Goal: Task Accomplishment & Management: Use online tool/utility

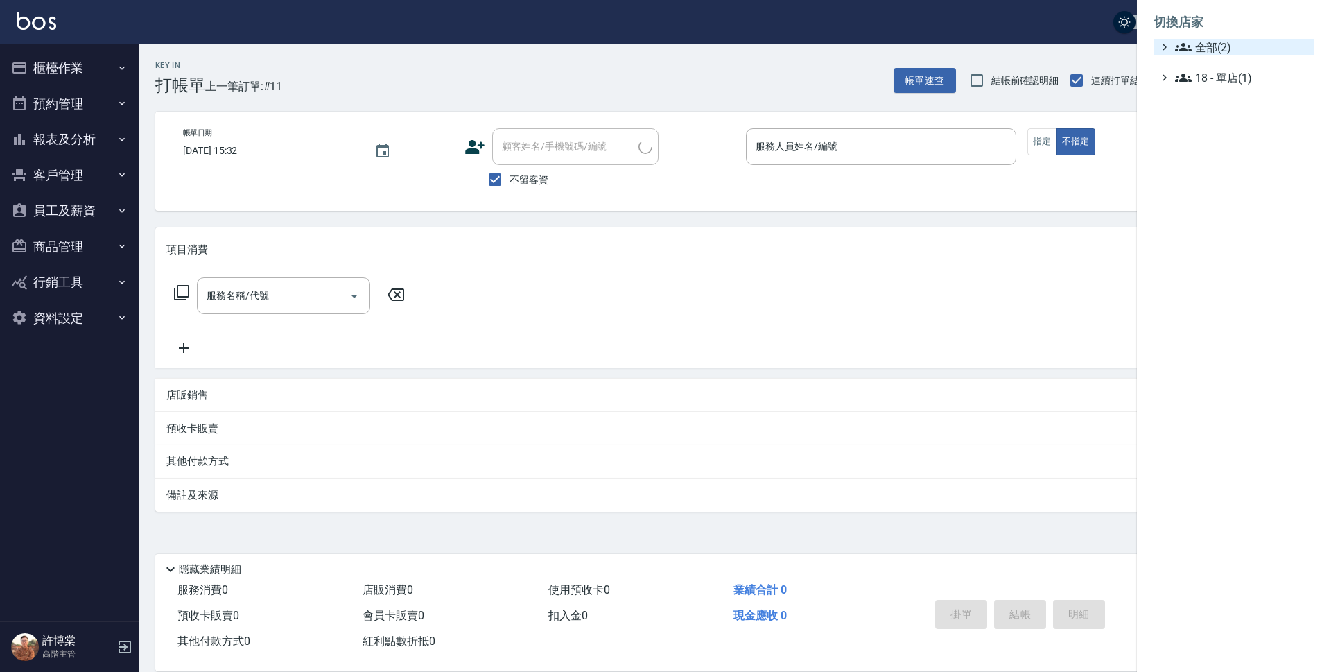
click at [1212, 44] on span "全部(2)" at bounding box center [1242, 47] width 134 height 17
click at [1209, 80] on span "上越中山" at bounding box center [1241, 87] width 136 height 17
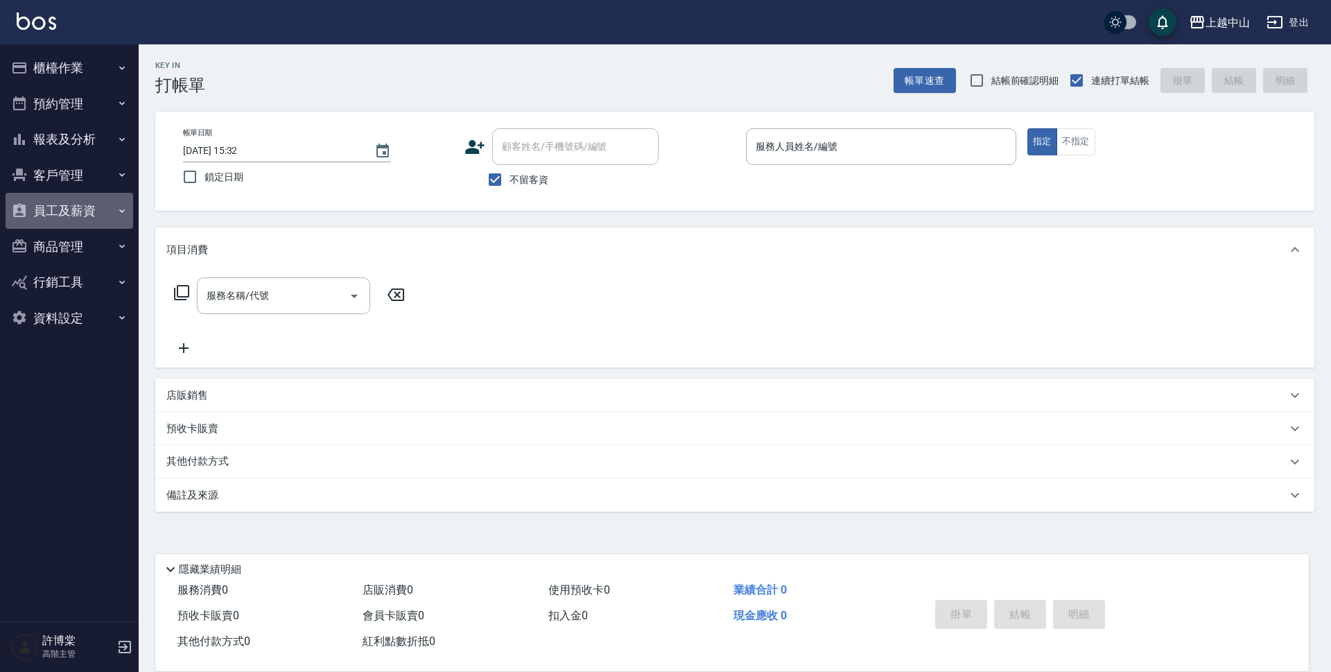
click at [68, 208] on button "員工及薪資" at bounding box center [70, 211] width 128 height 36
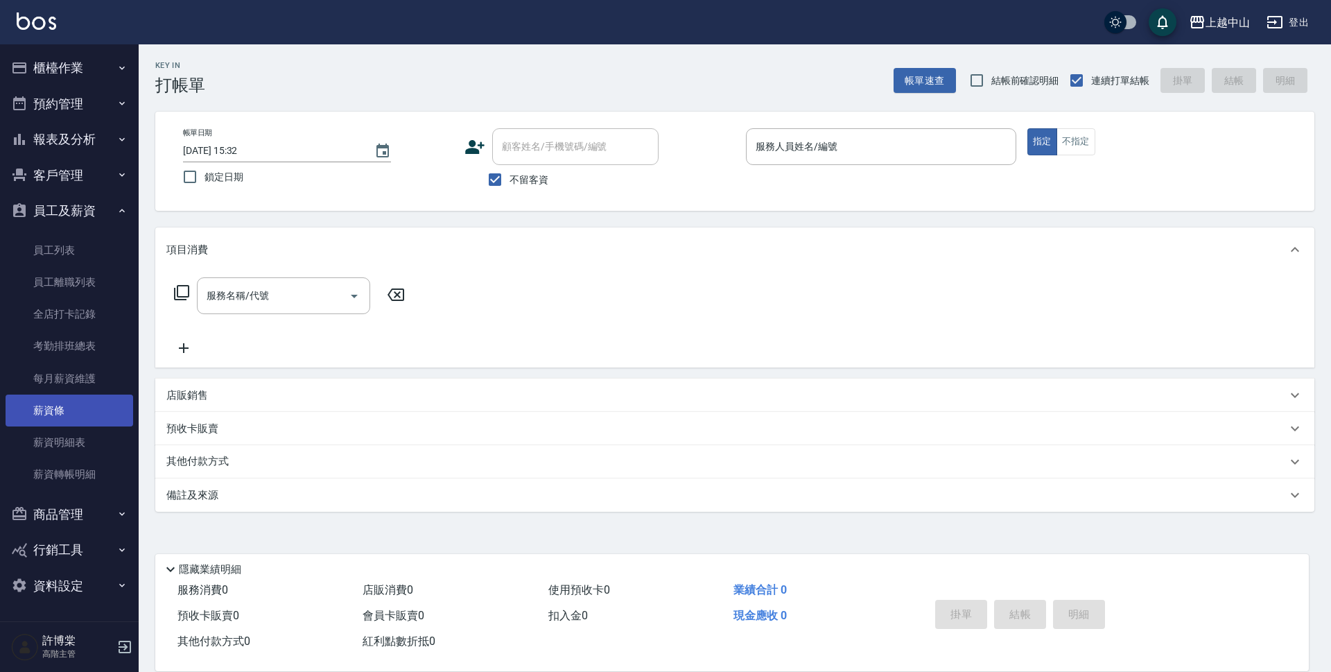
click at [59, 417] on link "薪資條" at bounding box center [70, 410] width 128 height 32
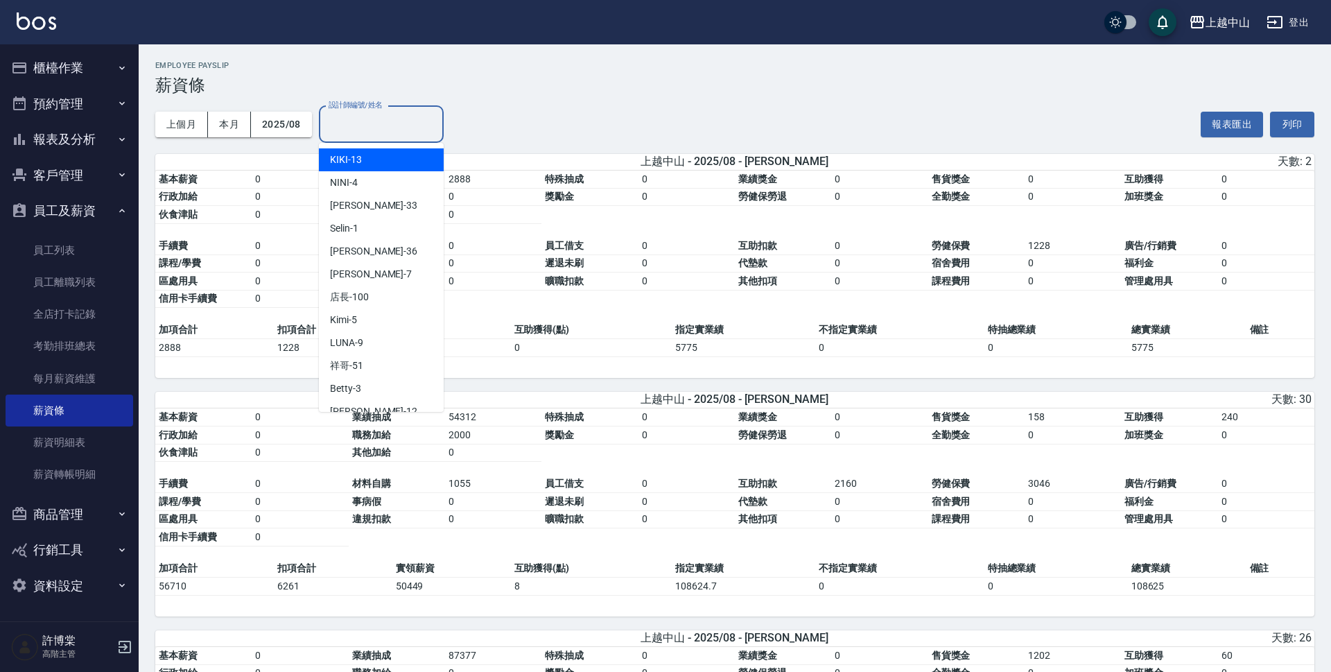
click at [374, 115] on div "設計師編號/姓名 設計師編號/姓名" at bounding box center [381, 124] width 125 height 37
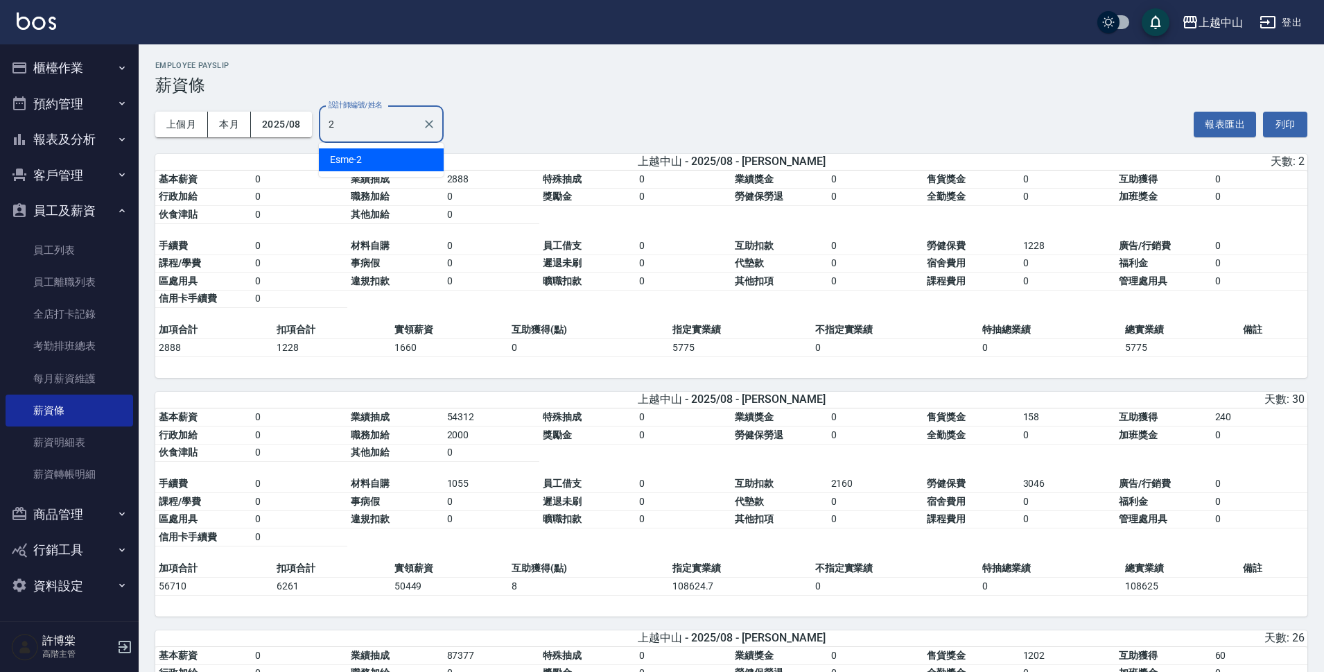
type input "Esme-2"
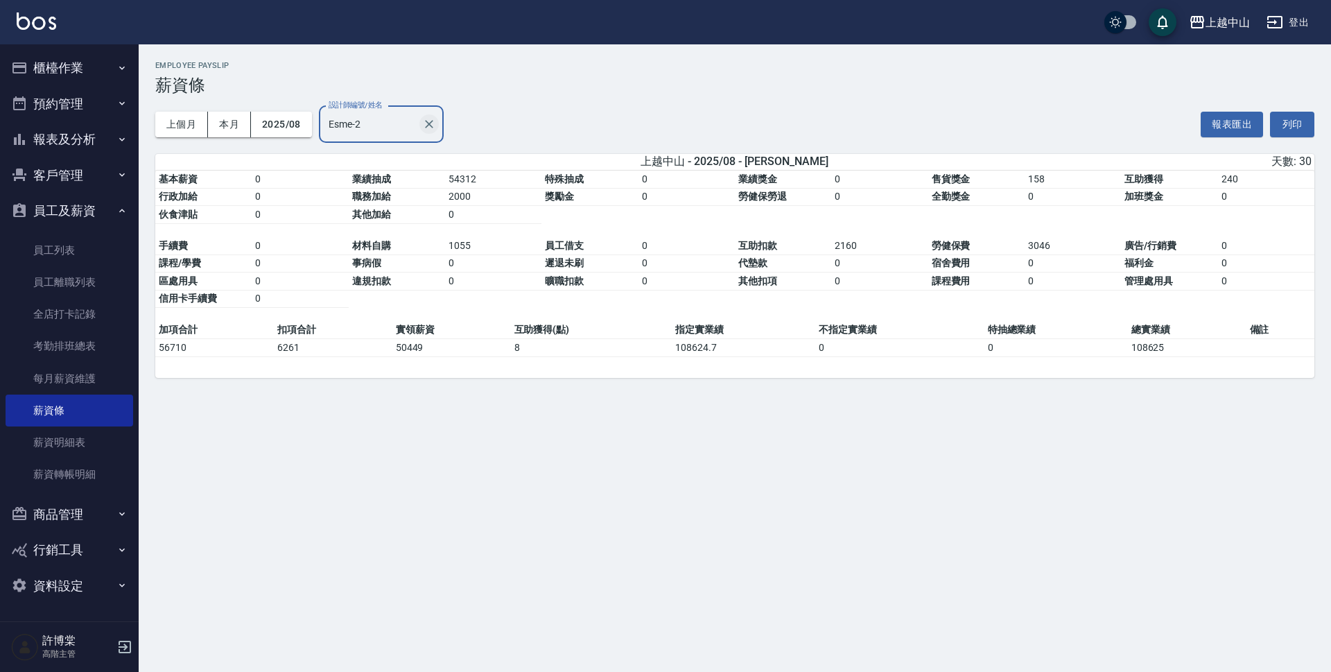
click at [430, 128] on icon "Clear" at bounding box center [429, 124] width 14 height 14
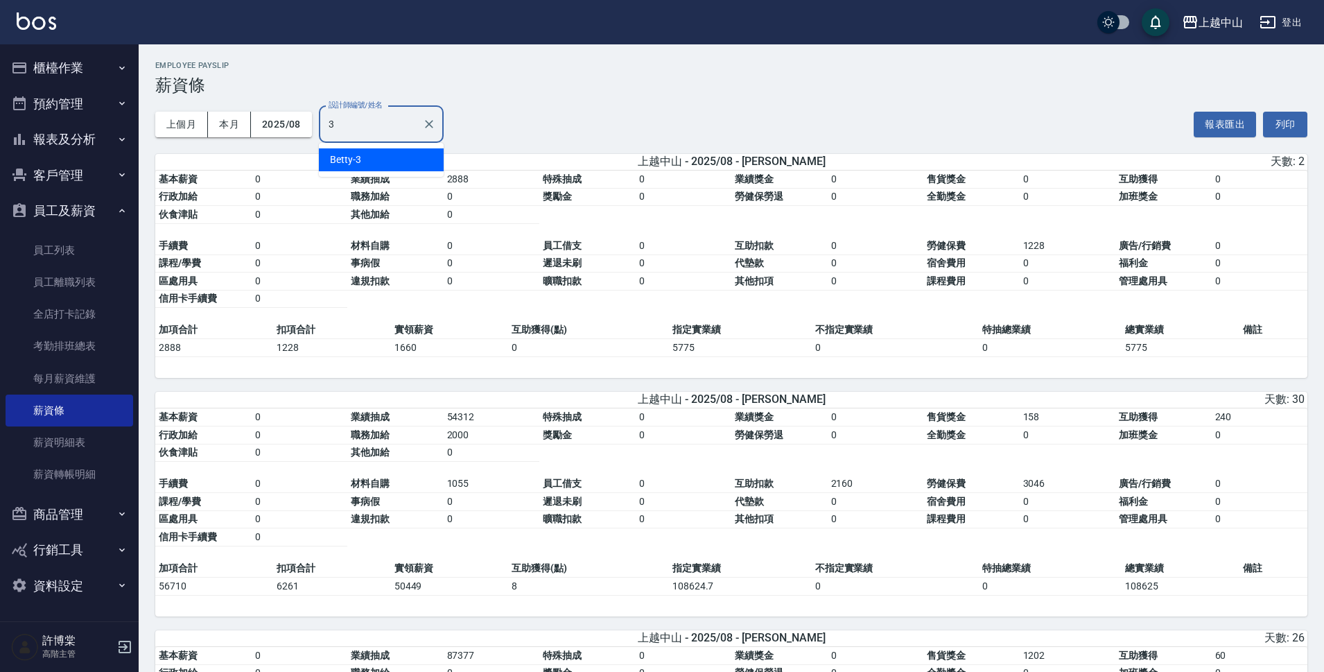
type input "Betty-3"
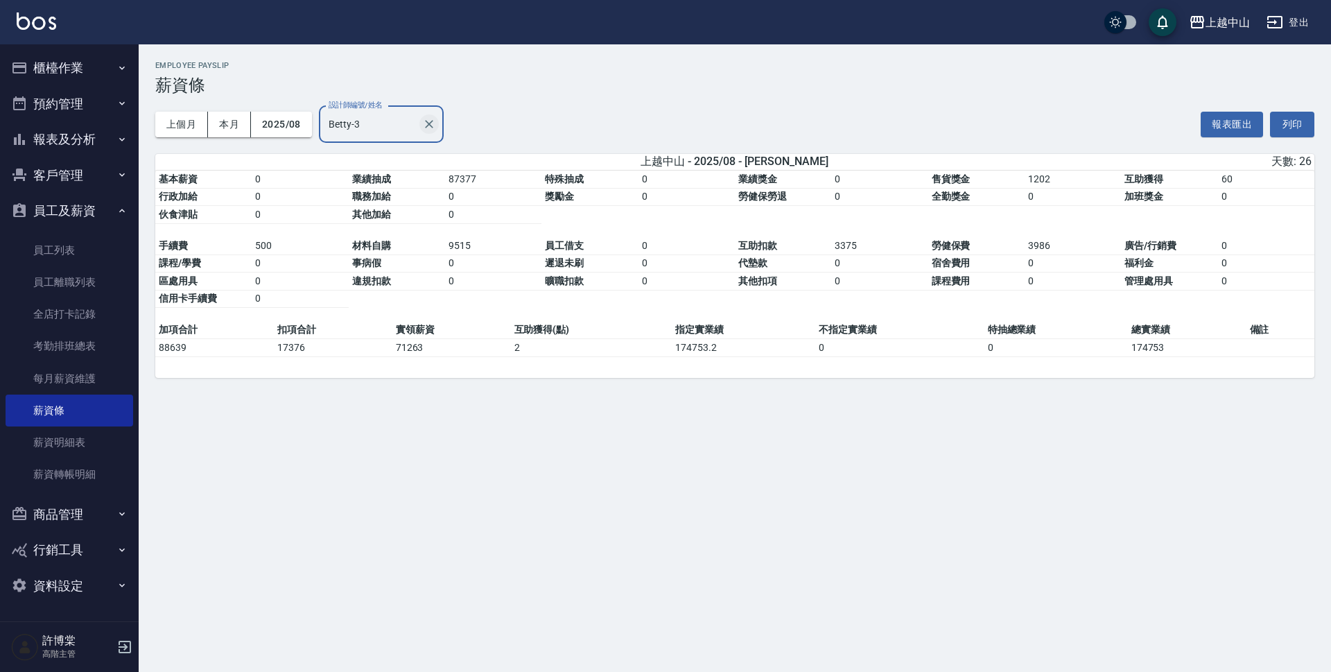
click at [426, 128] on icon "Clear" at bounding box center [429, 124] width 8 height 8
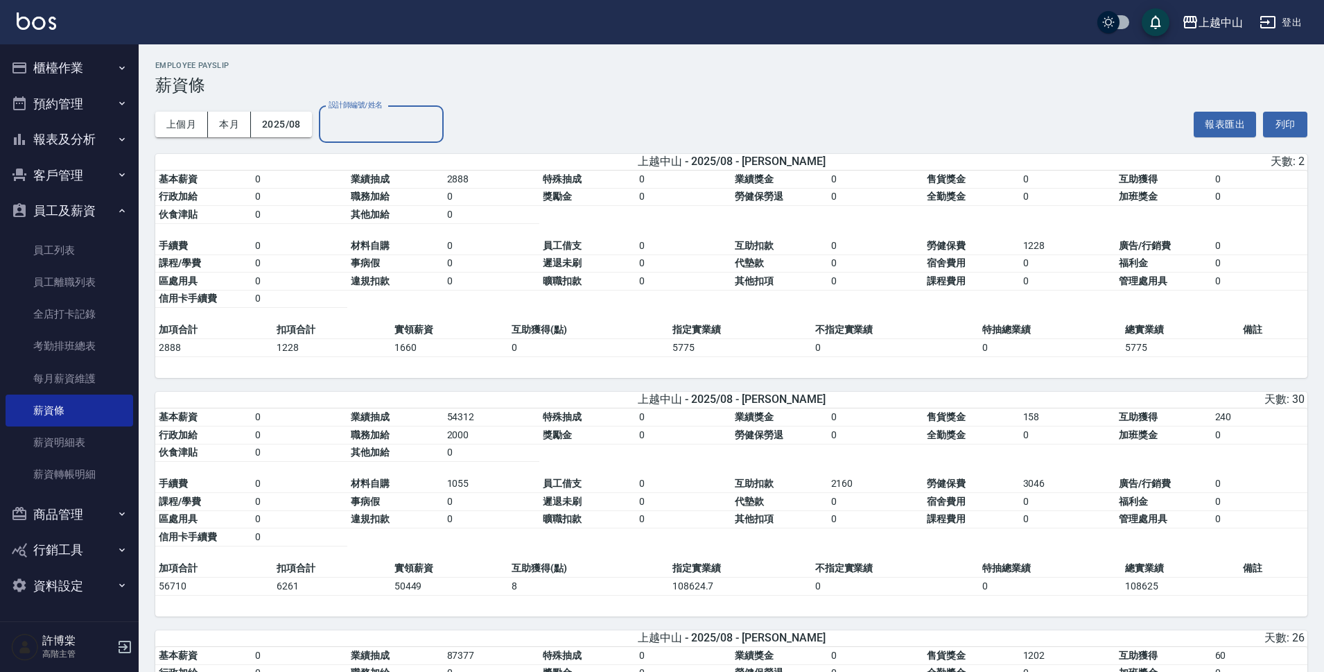
click at [411, 130] on input "設計師編號/姓名" at bounding box center [381, 124] width 112 height 24
type input "NINI-4"
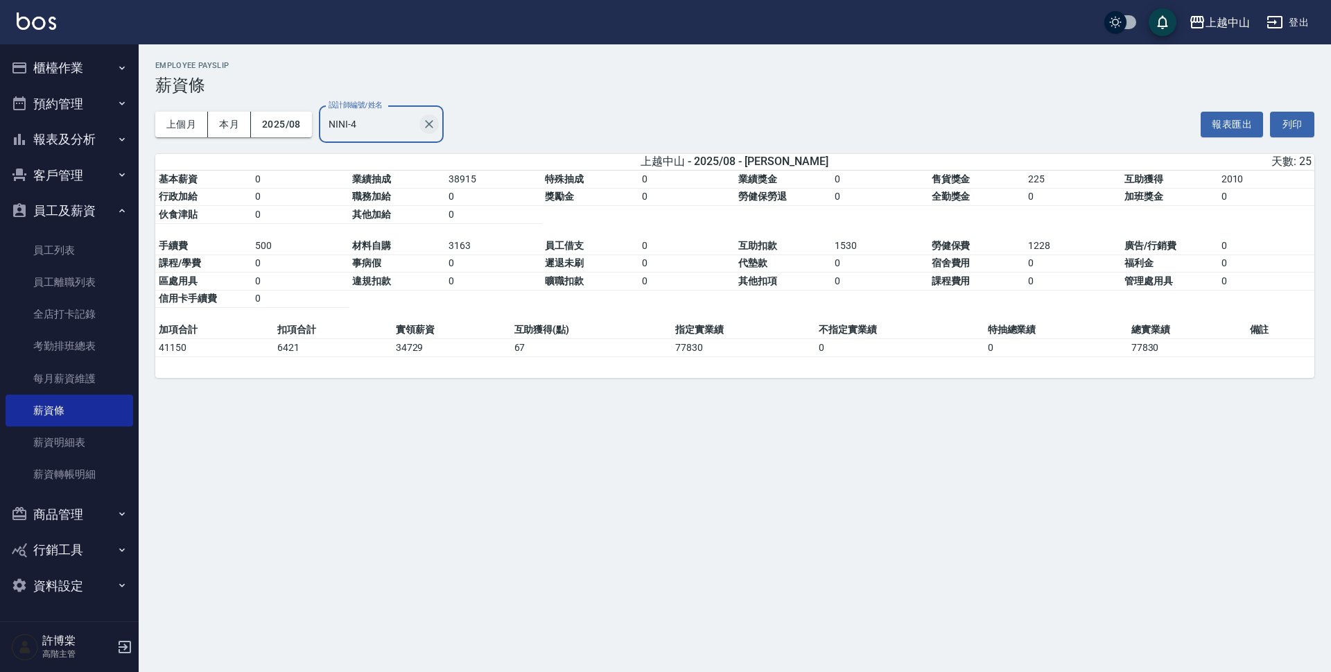
click at [426, 123] on icon "Clear" at bounding box center [429, 124] width 14 height 14
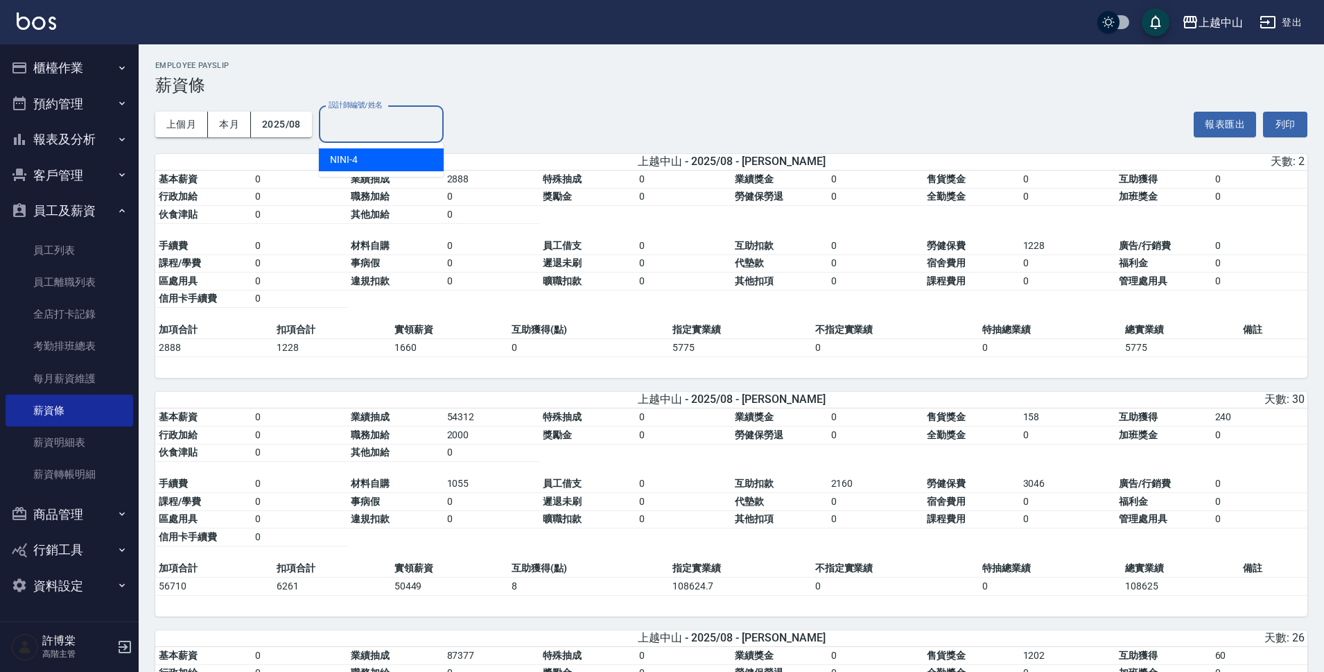
click at [398, 121] on input "設計師編號/姓名" at bounding box center [381, 124] width 112 height 24
type input "Kimi-5"
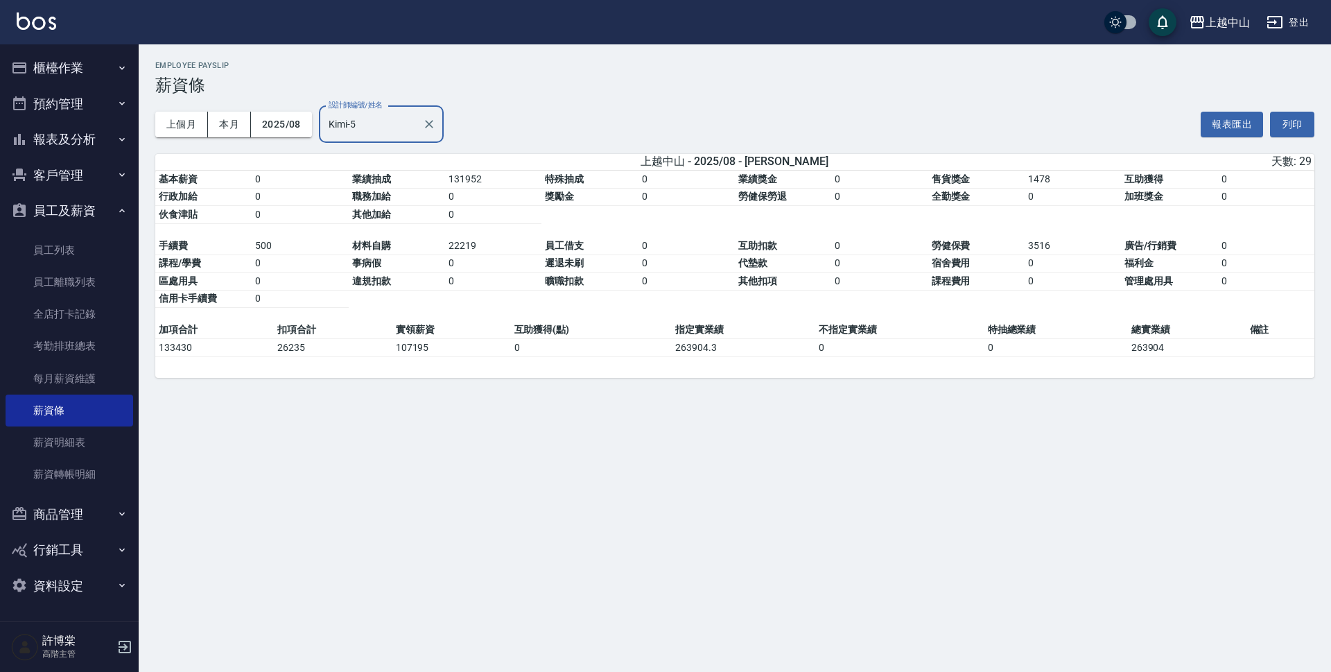
click at [419, 121] on div at bounding box center [428, 124] width 18 height 37
click at [426, 122] on icon "Clear" at bounding box center [429, 124] width 8 height 8
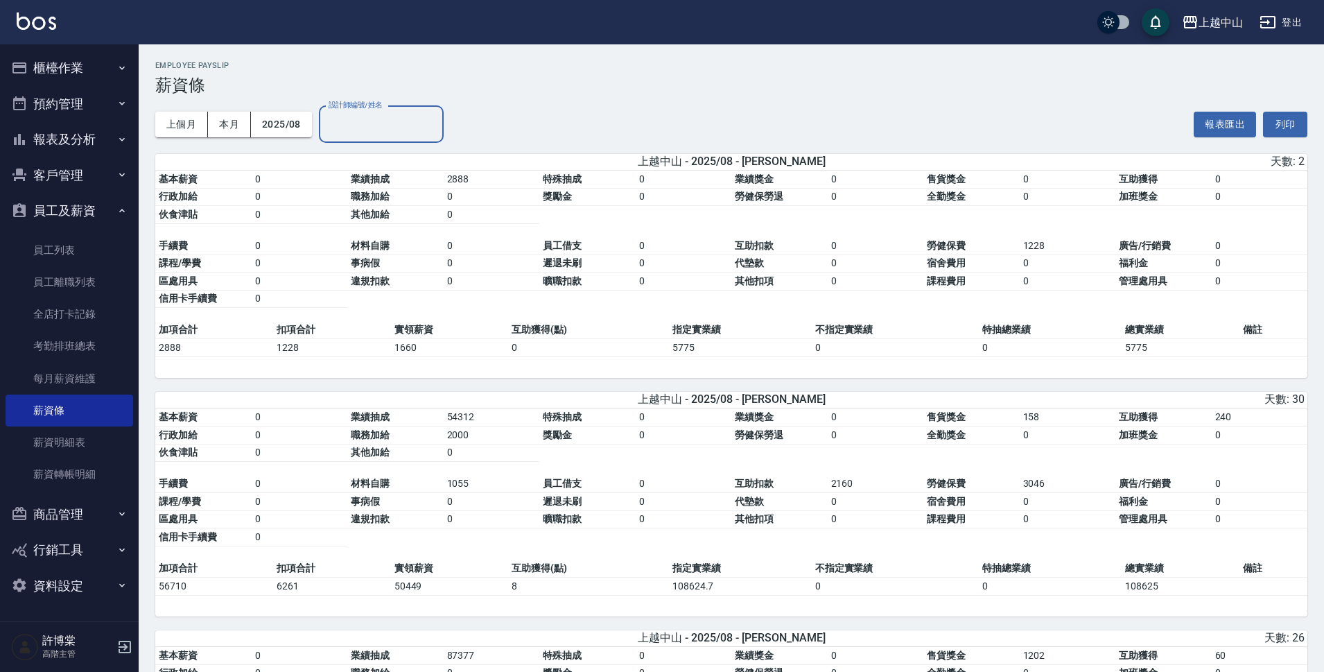
click at [420, 122] on input "設計師編號/姓名" at bounding box center [381, 124] width 112 height 24
type input "Levia-6"
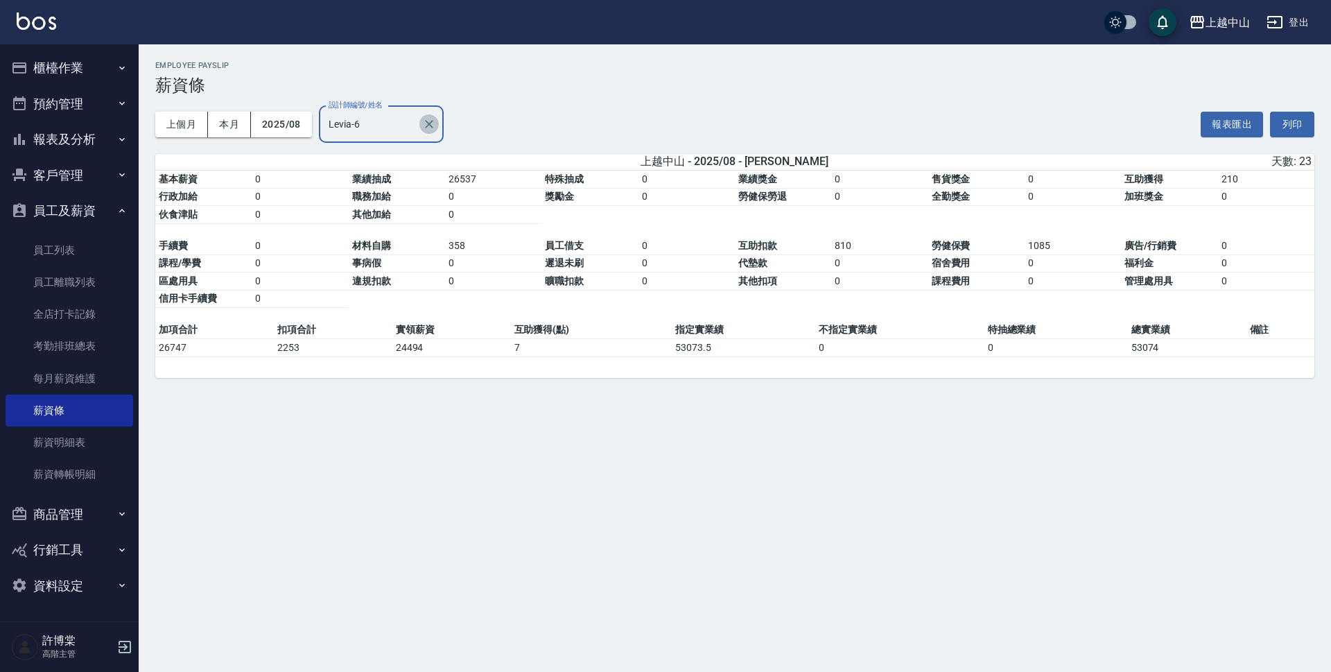
click at [432, 121] on icon "Clear" at bounding box center [429, 124] width 8 height 8
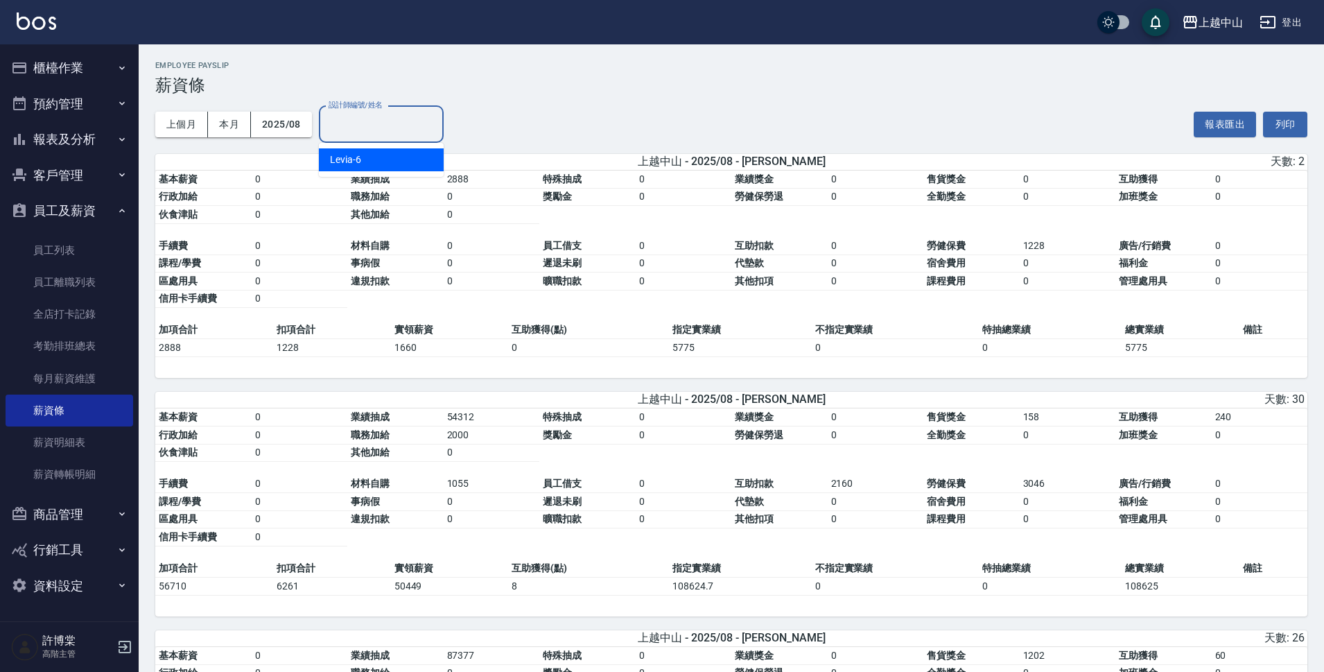
click at [399, 122] on input "設計師編號/姓名" at bounding box center [381, 124] width 112 height 24
type input "Maggie-7"
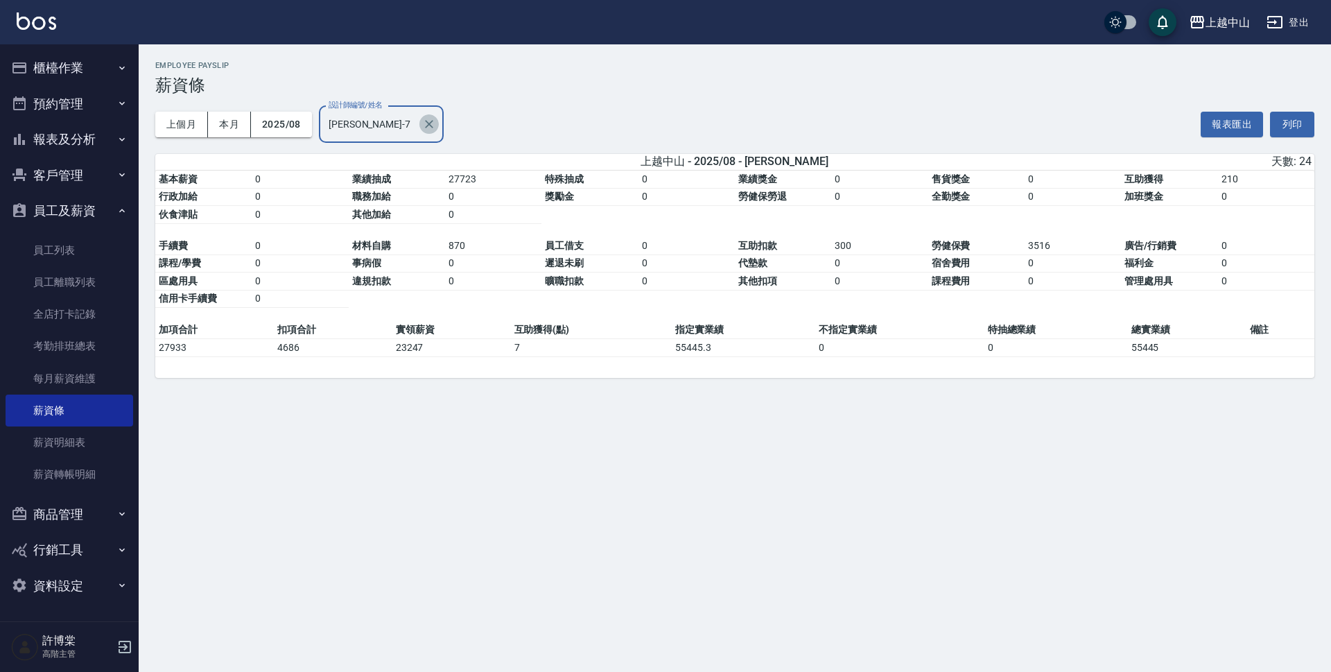
click at [426, 126] on icon "Clear" at bounding box center [429, 124] width 14 height 14
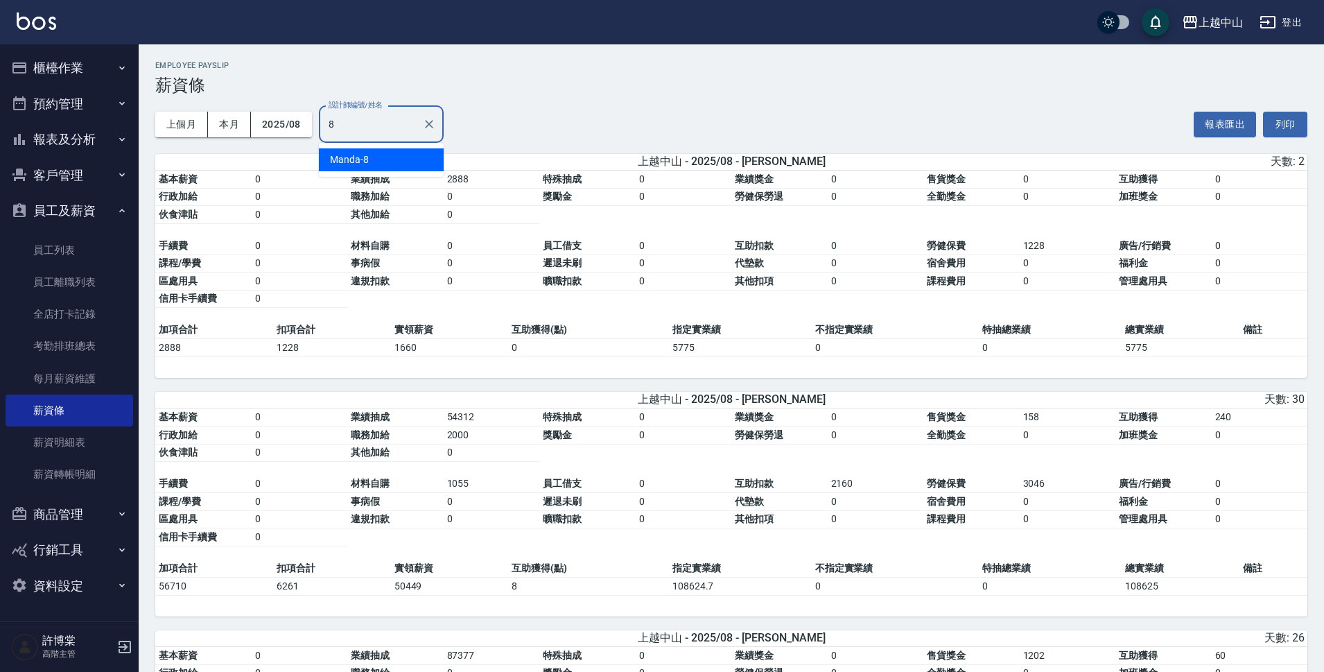
type input "Manda-8"
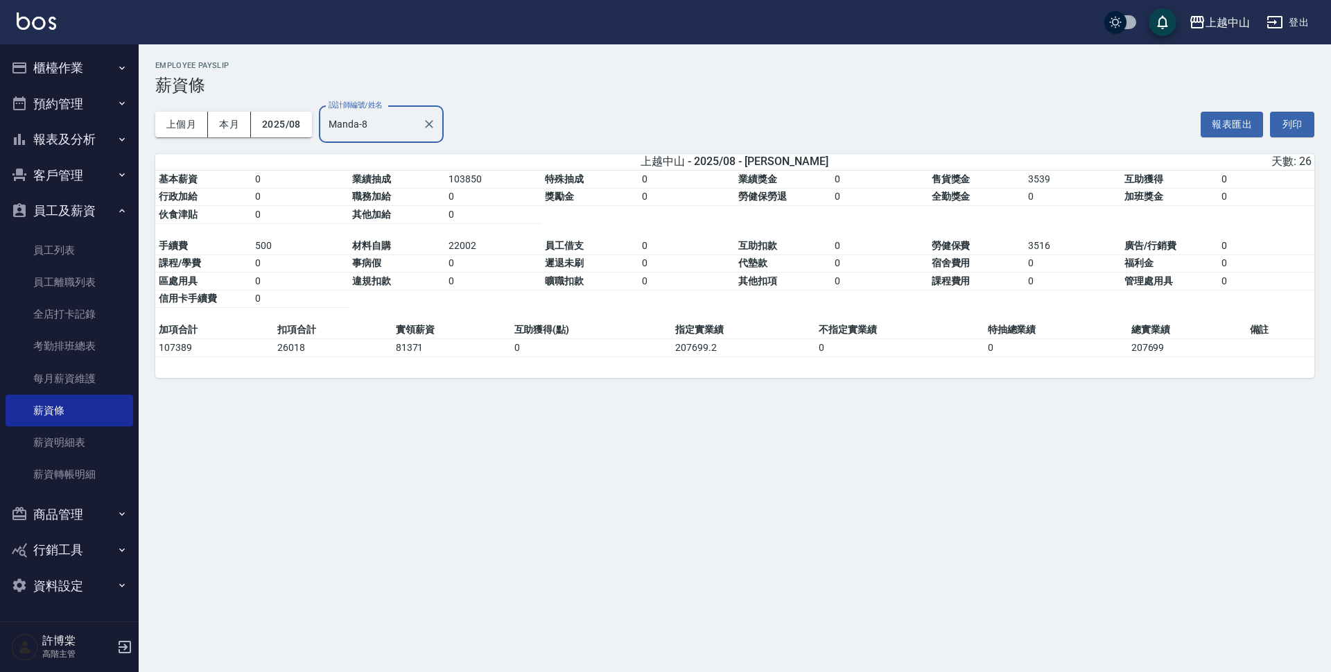
drag, startPoint x: 426, startPoint y: 126, endPoint x: 450, endPoint y: 100, distance: 35.3
click at [450, 100] on div "上個月 本月 2025/08 設計師編號/姓名 Manda-8 設計師編號/姓名 報表匯出 列印" at bounding box center [734, 124] width 1159 height 59
click at [433, 125] on icon "Clear" at bounding box center [429, 124] width 14 height 14
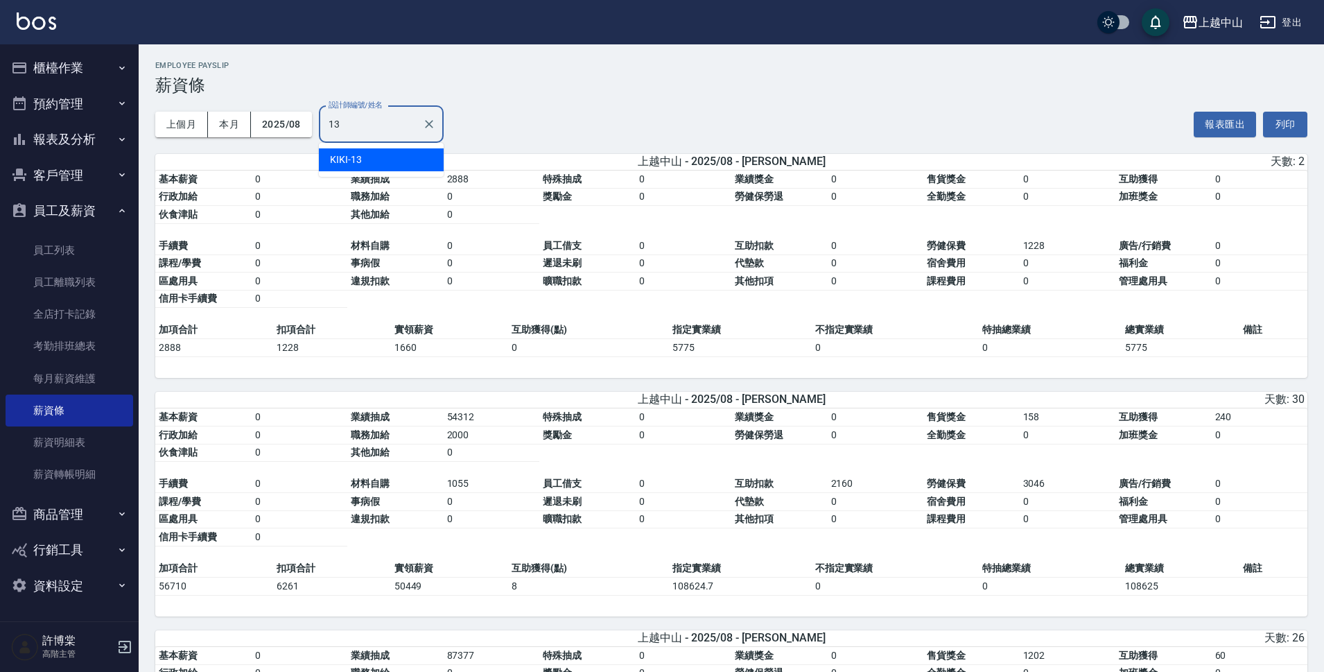
type input "KIKI-13"
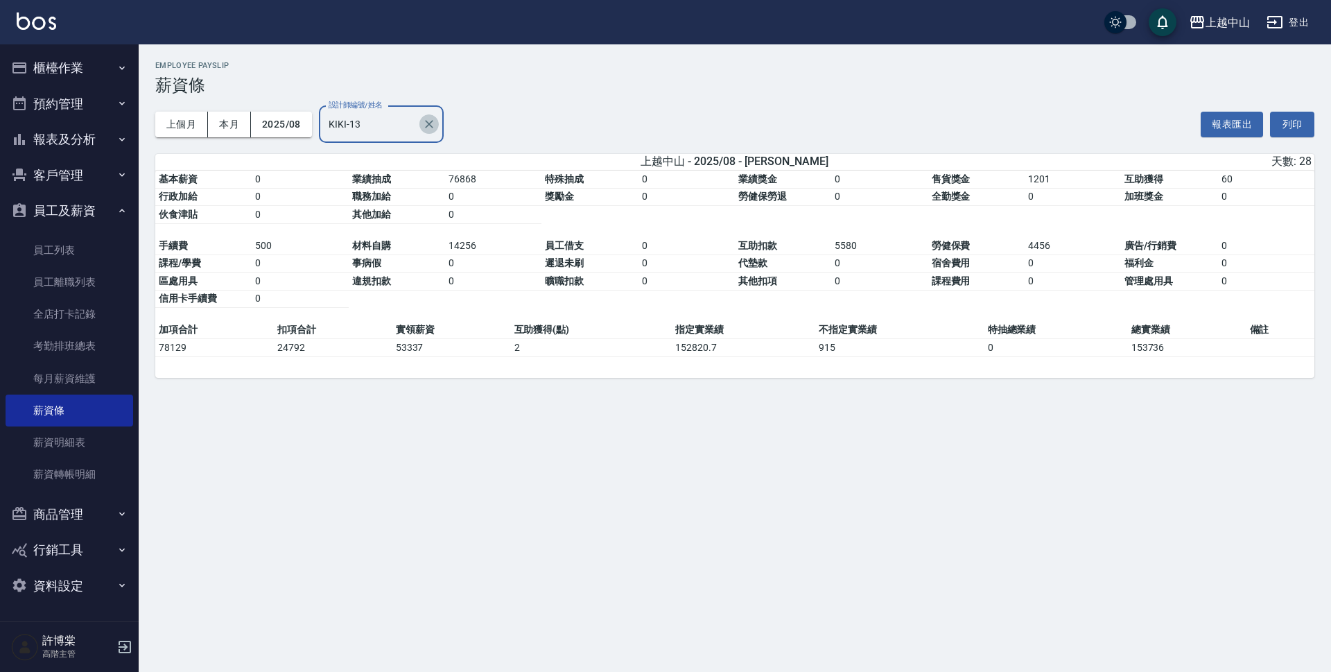
click at [433, 125] on icon "Clear" at bounding box center [429, 124] width 14 height 14
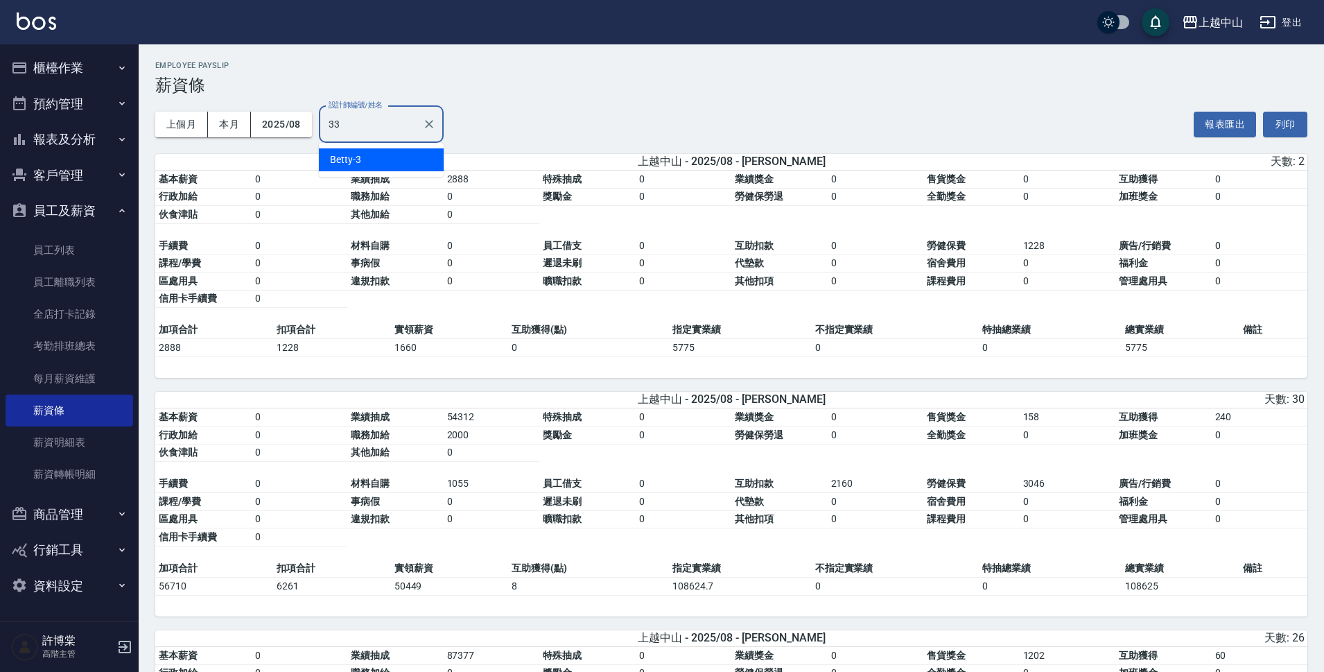
type input "立妍-33"
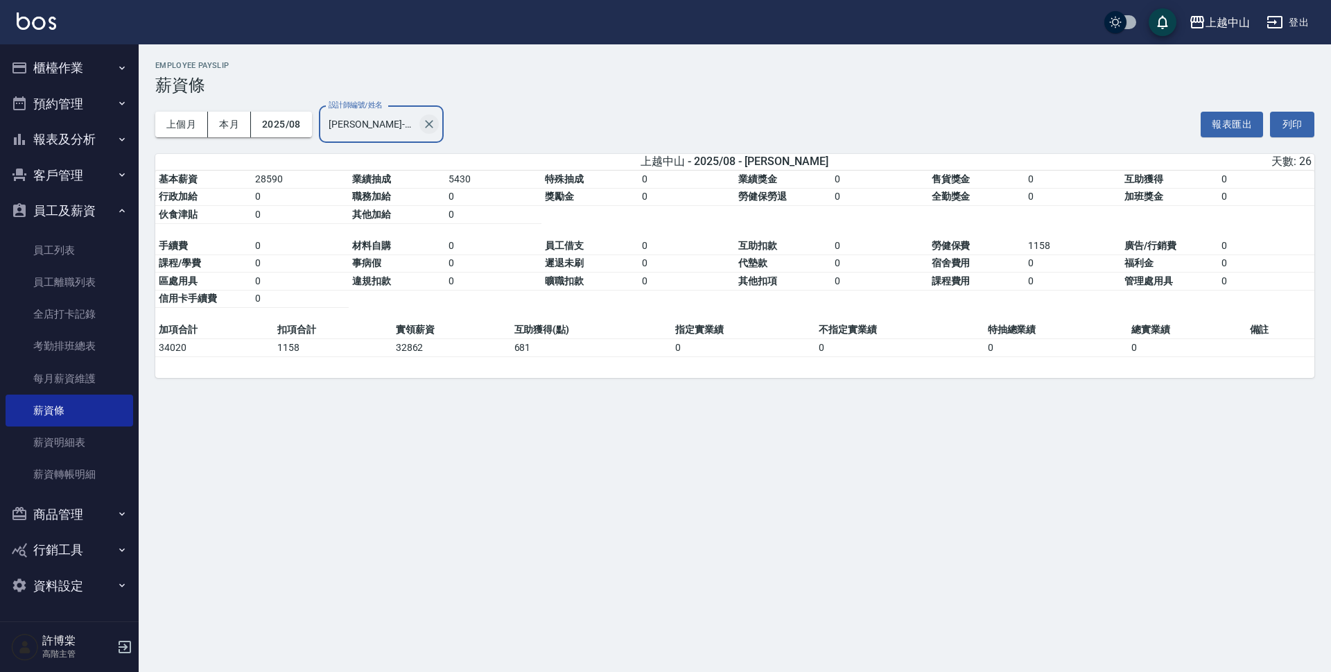
click at [426, 127] on icon "Clear" at bounding box center [429, 124] width 8 height 8
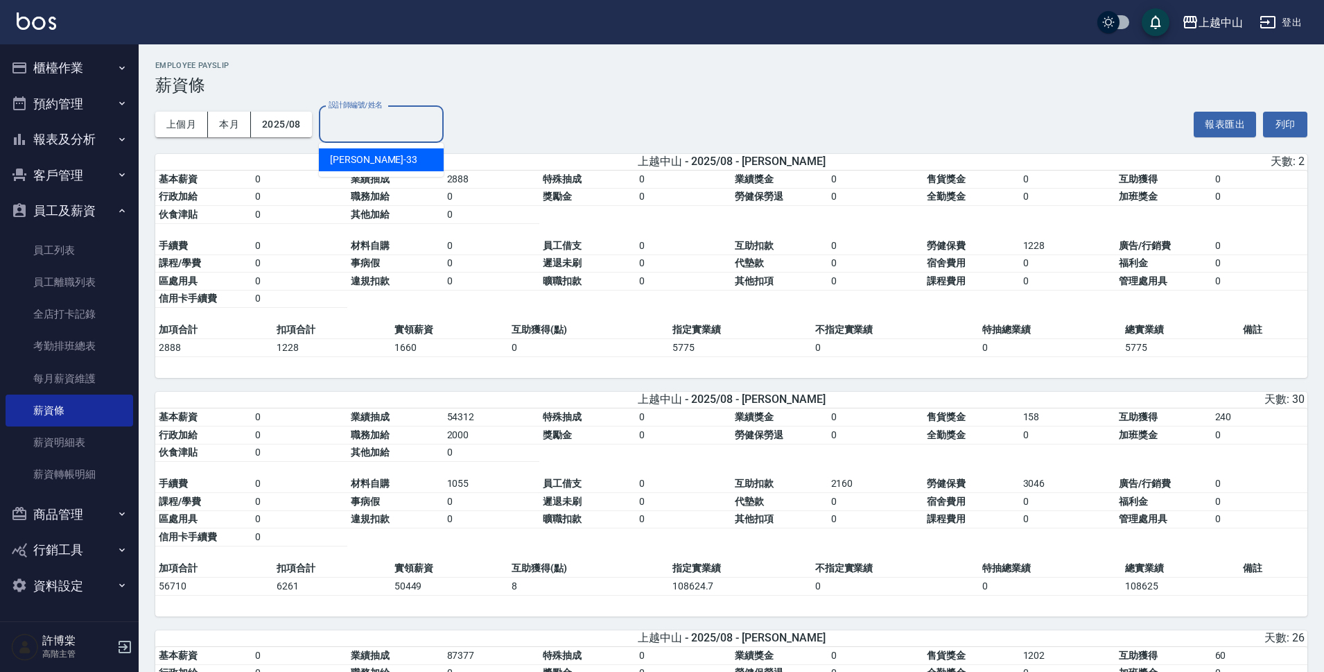
click at [387, 119] on input "設計師編號/姓名" at bounding box center [381, 124] width 112 height 24
type input "薇慈-36"
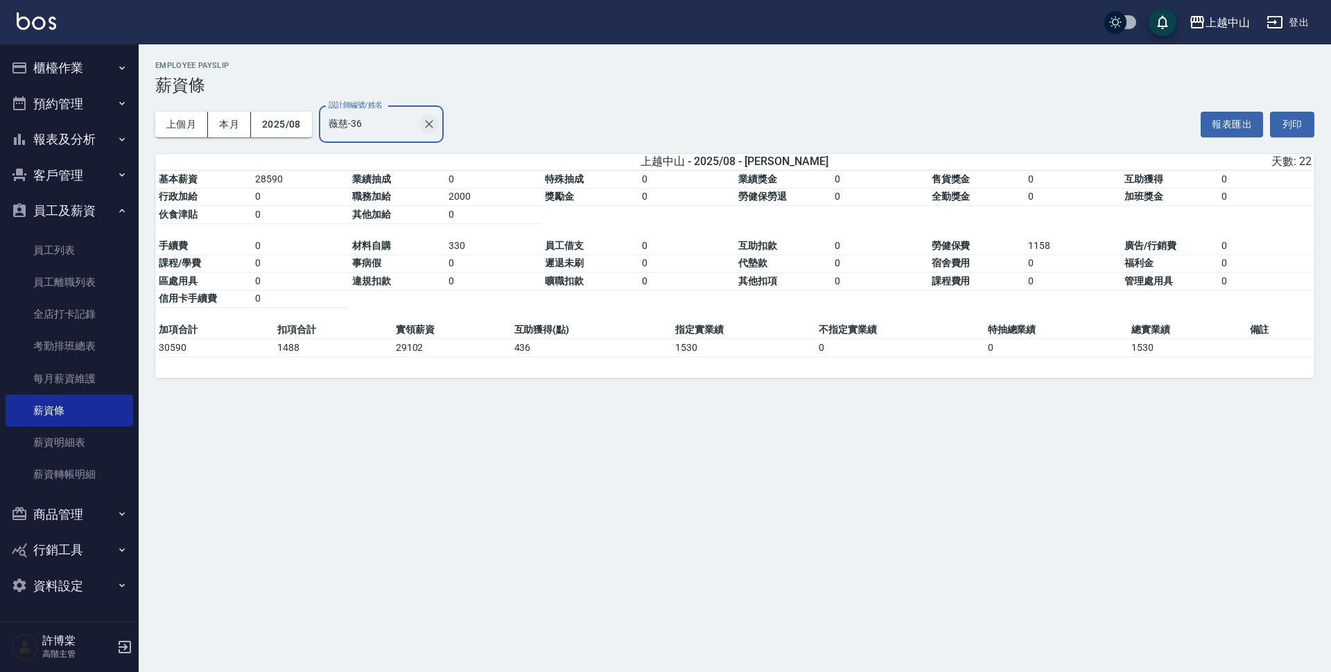
click at [432, 121] on icon "Clear" at bounding box center [429, 124] width 8 height 8
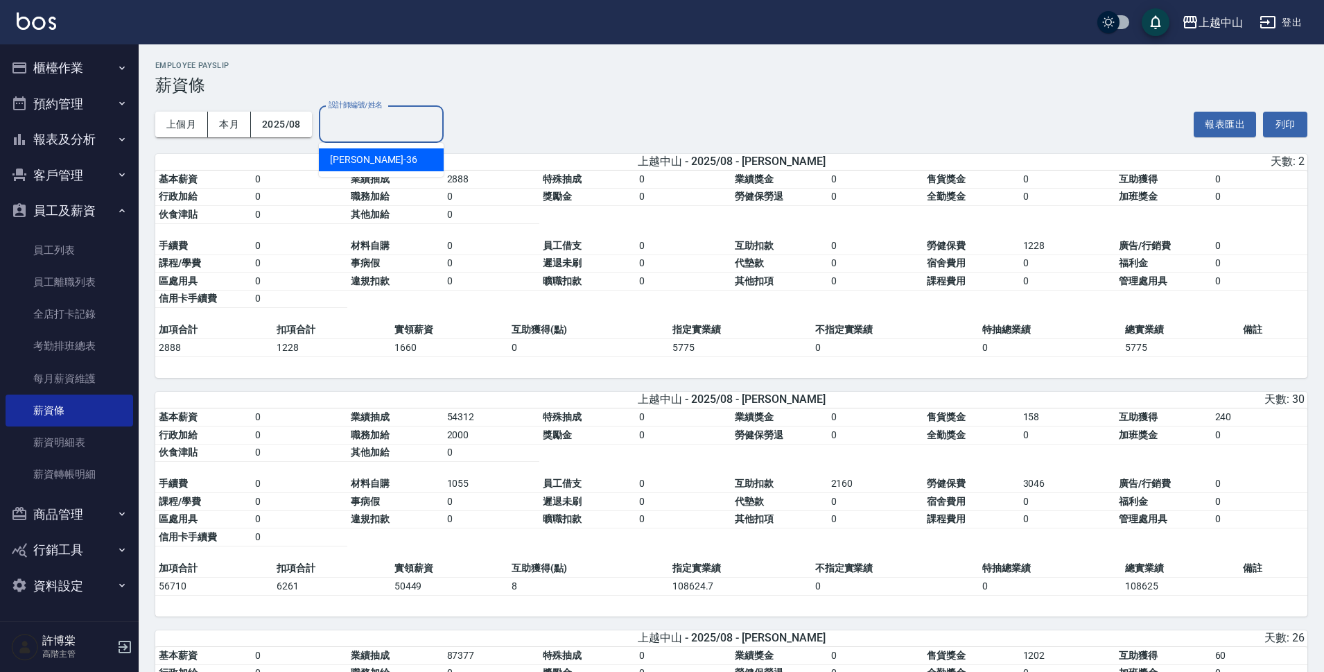
click at [373, 124] on input "設計師編號/姓名" at bounding box center [381, 124] width 112 height 24
type input "鴨"
click at [369, 116] on input "鴨" at bounding box center [370, 124] width 91 height 24
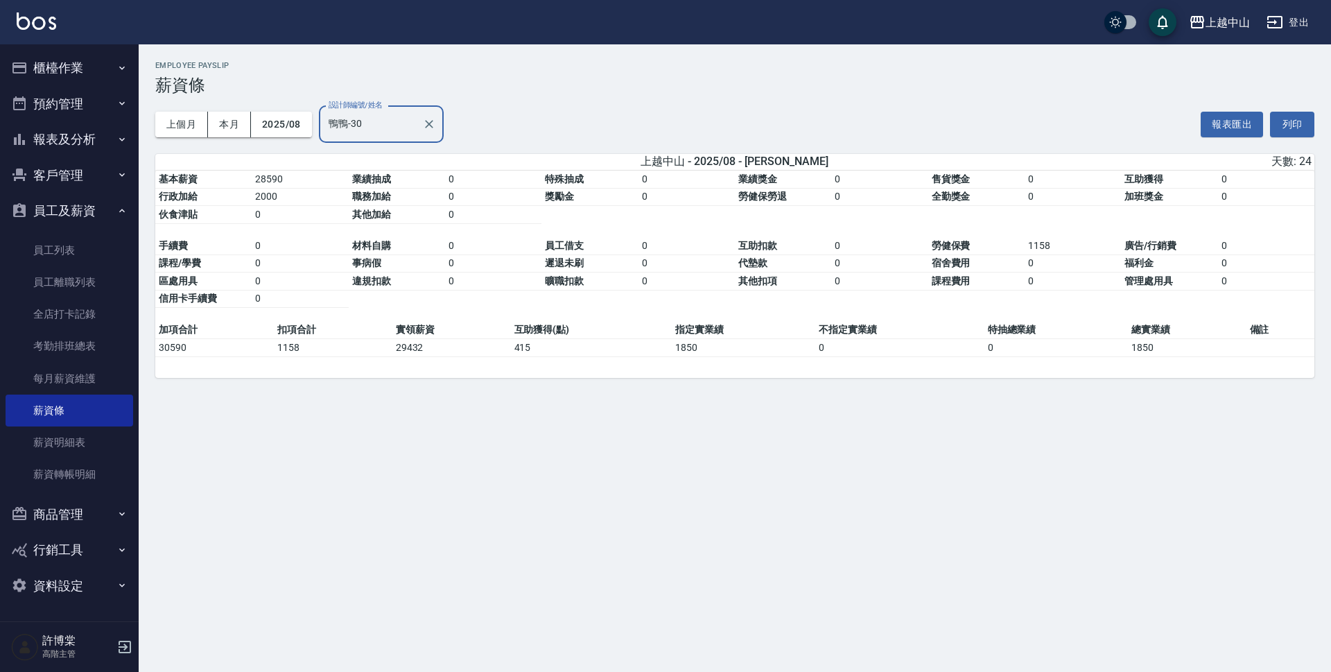
type input "鴨鴨-30"
click at [428, 124] on icon "Clear" at bounding box center [429, 124] width 8 height 8
type input "俊彥-39"
click at [428, 117] on icon "Clear" at bounding box center [429, 124] width 14 height 14
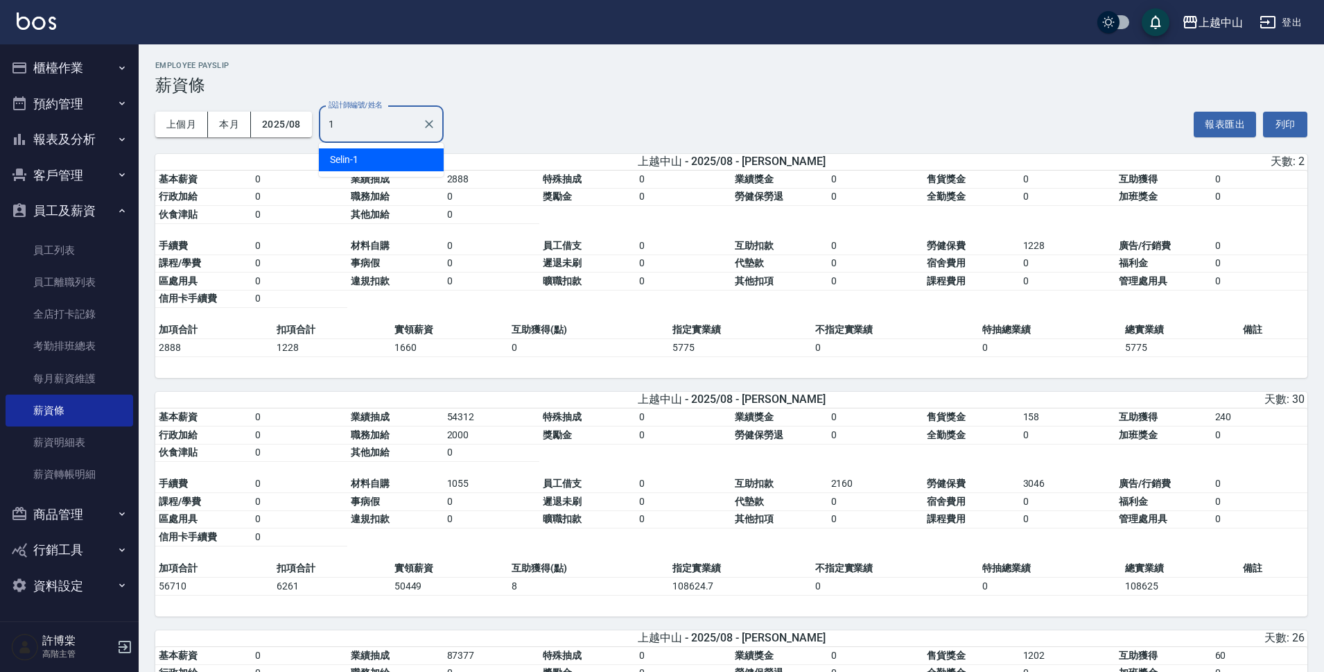
type input "Selin-1"
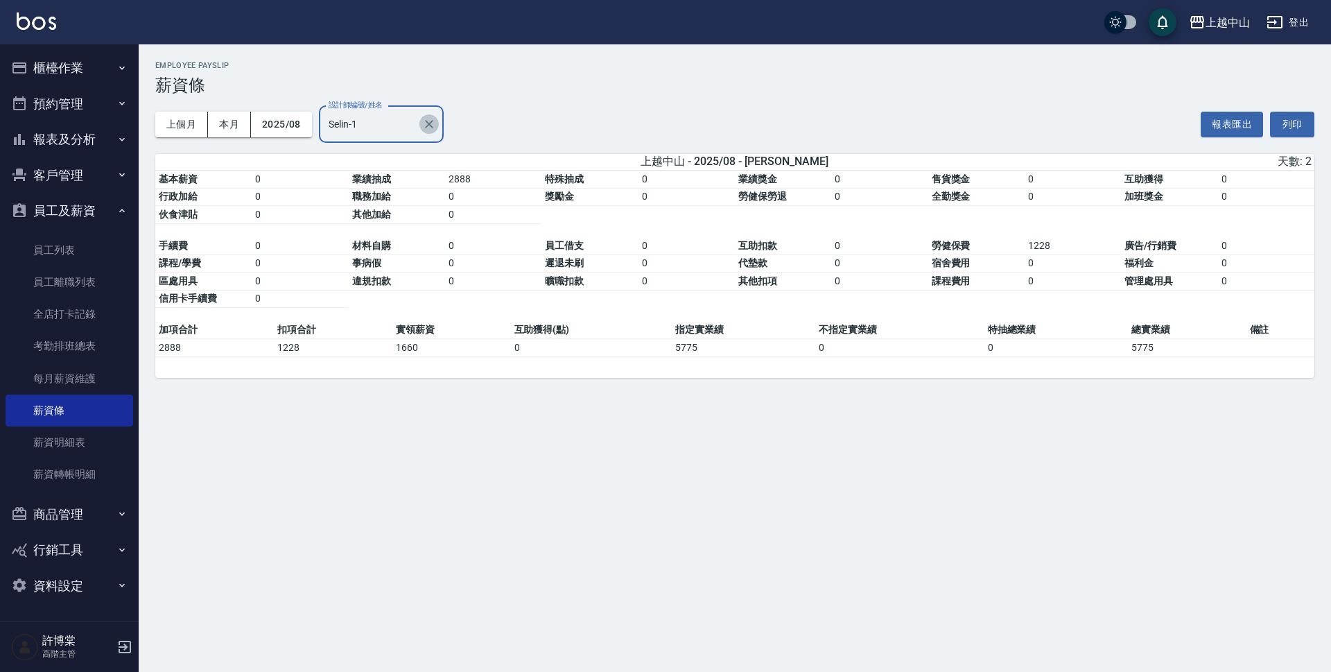
click at [429, 122] on icon "Clear" at bounding box center [429, 124] width 14 height 14
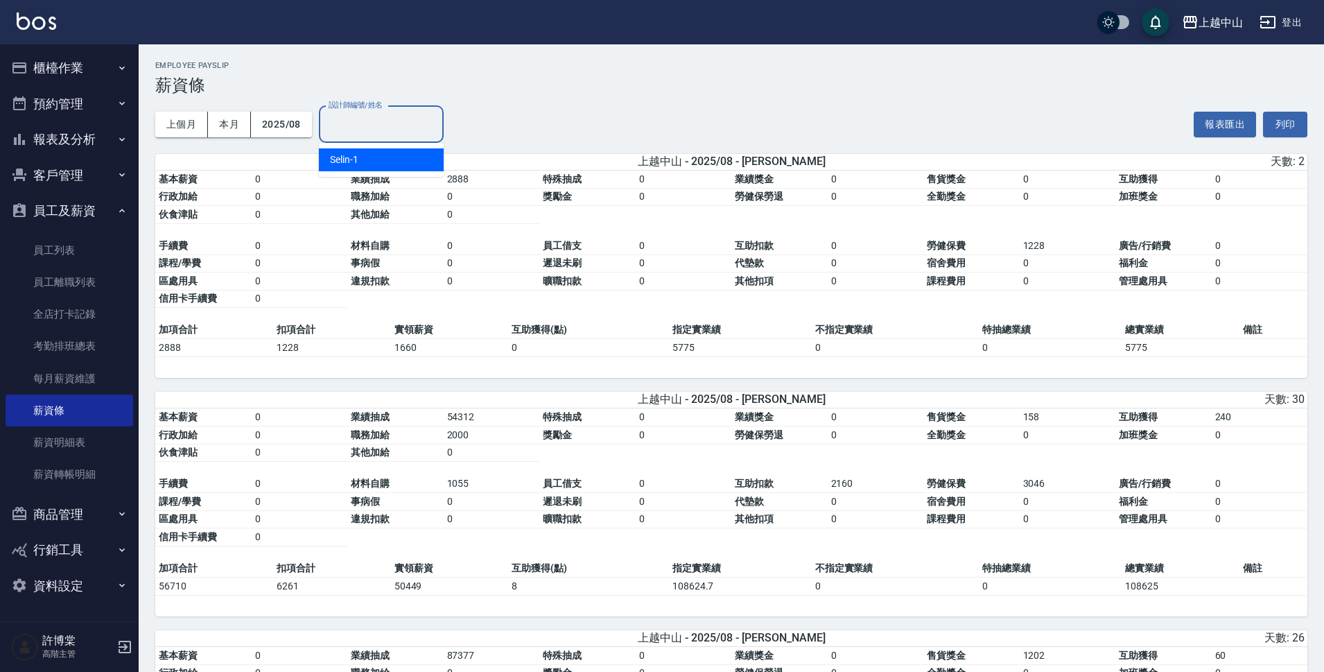
click at [406, 123] on input "設計師編號/姓名" at bounding box center [381, 124] width 112 height 24
type input "9"
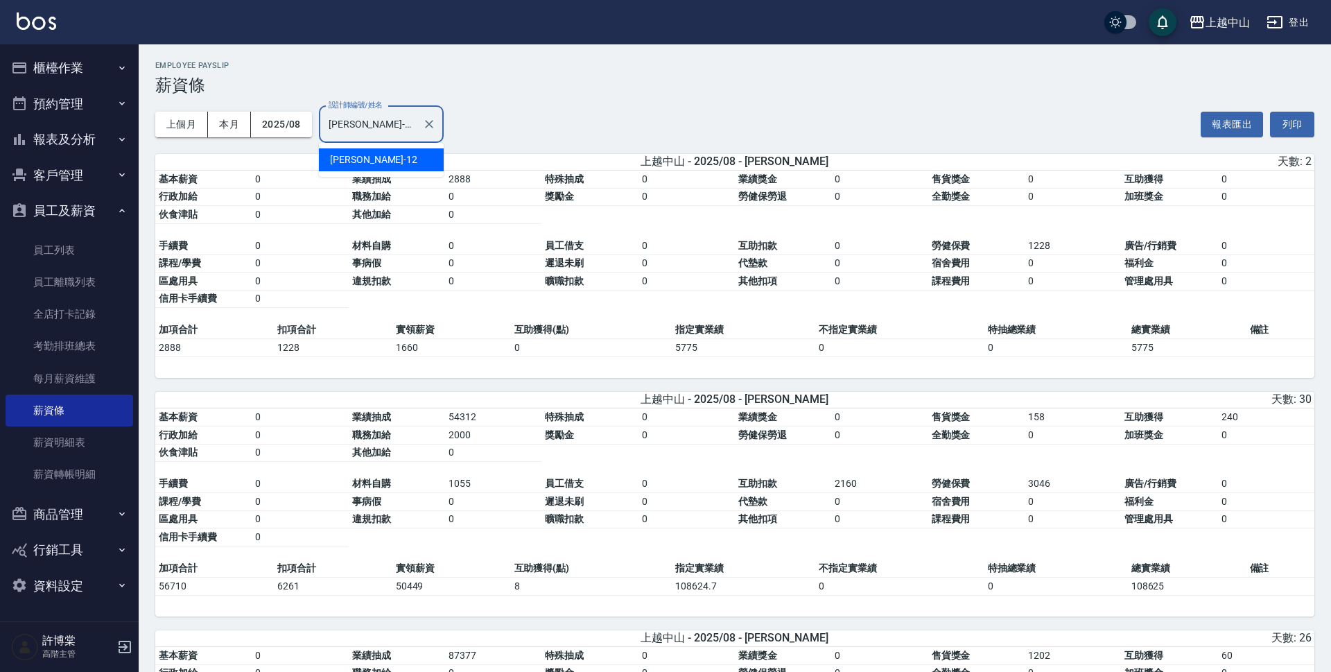
type input "小雅-12"
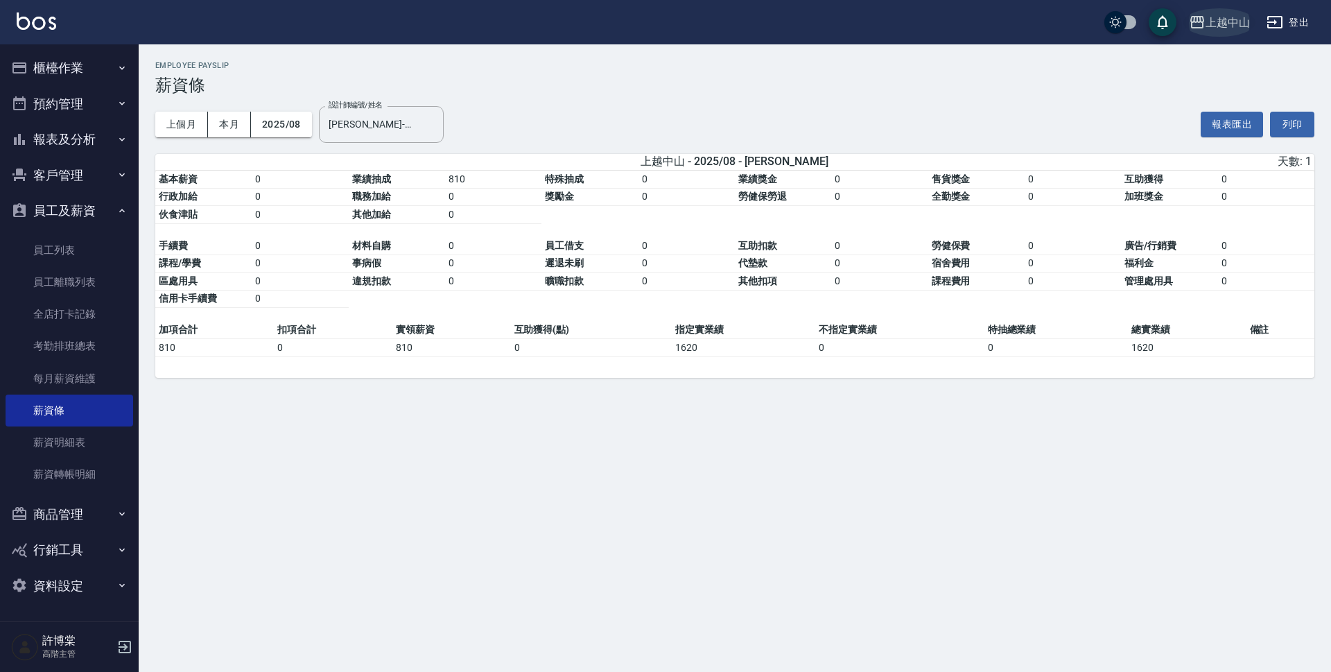
click at [1235, 19] on div "上越中山" at bounding box center [1227, 22] width 44 height 17
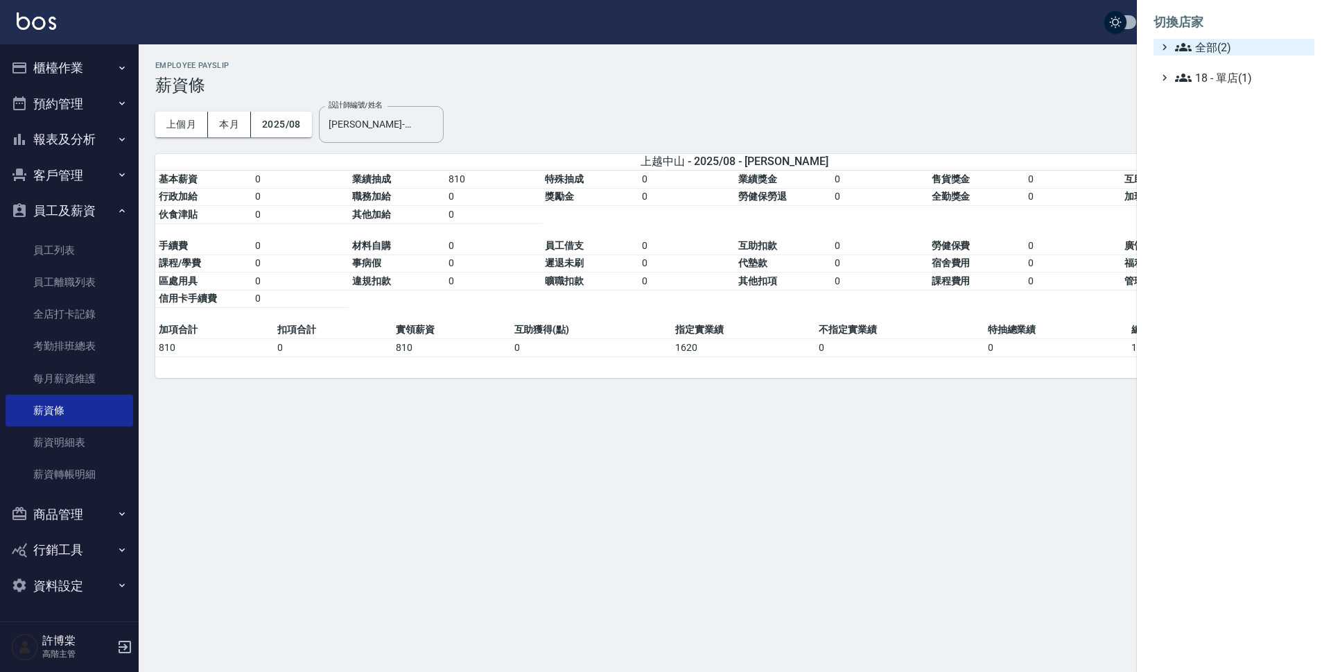
click at [1225, 41] on span "全部(2)" at bounding box center [1242, 47] width 134 height 17
click at [1213, 65] on span "AT台大" at bounding box center [1241, 63] width 136 height 17
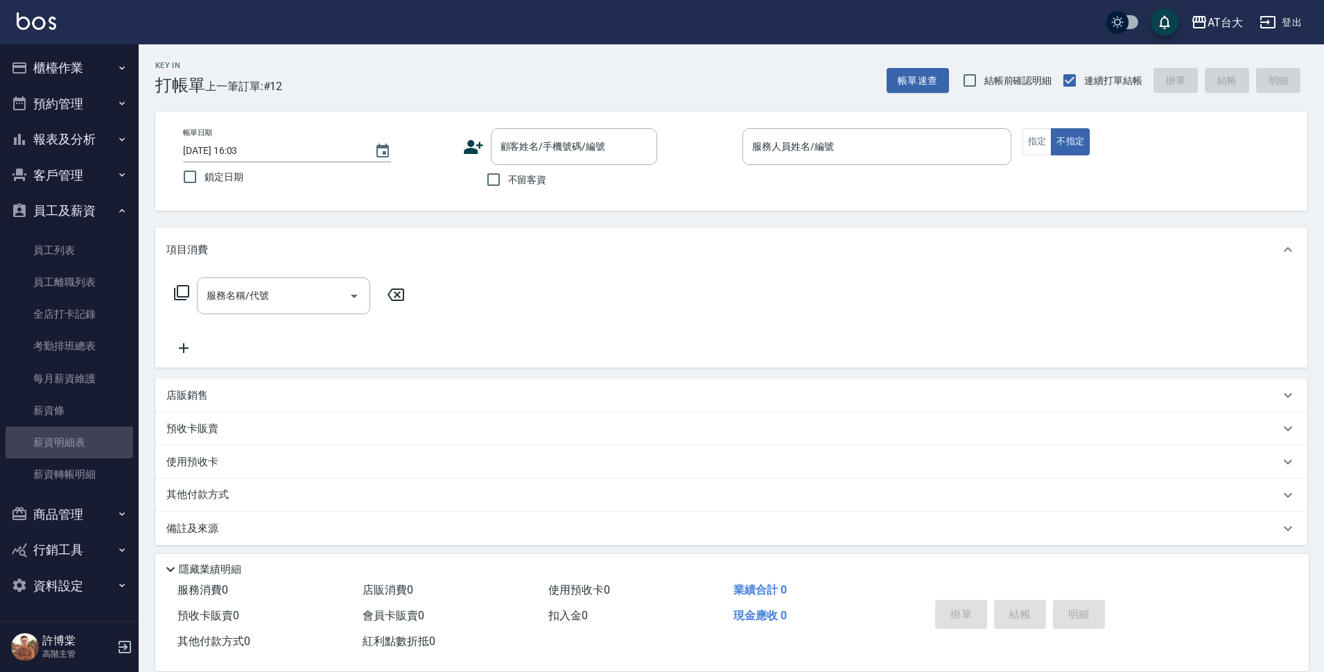
click at [98, 448] on link "薪資明細表" at bounding box center [70, 442] width 128 height 32
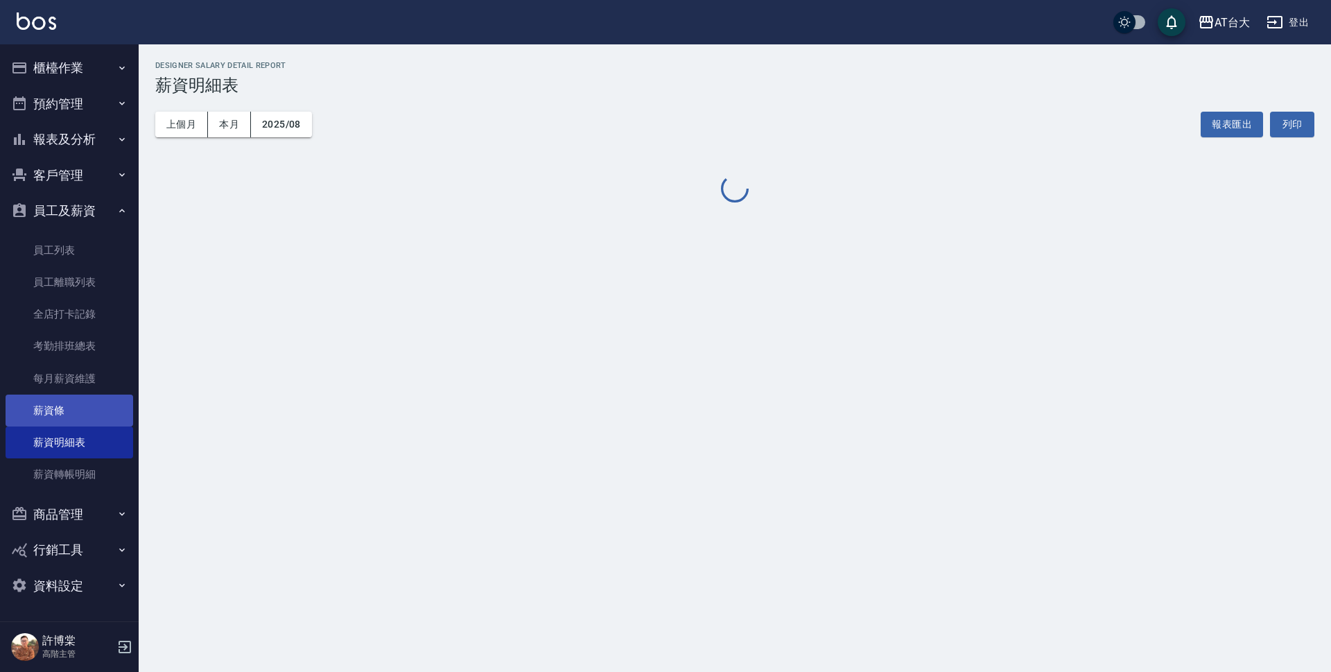
click at [96, 410] on link "薪資條" at bounding box center [70, 410] width 128 height 32
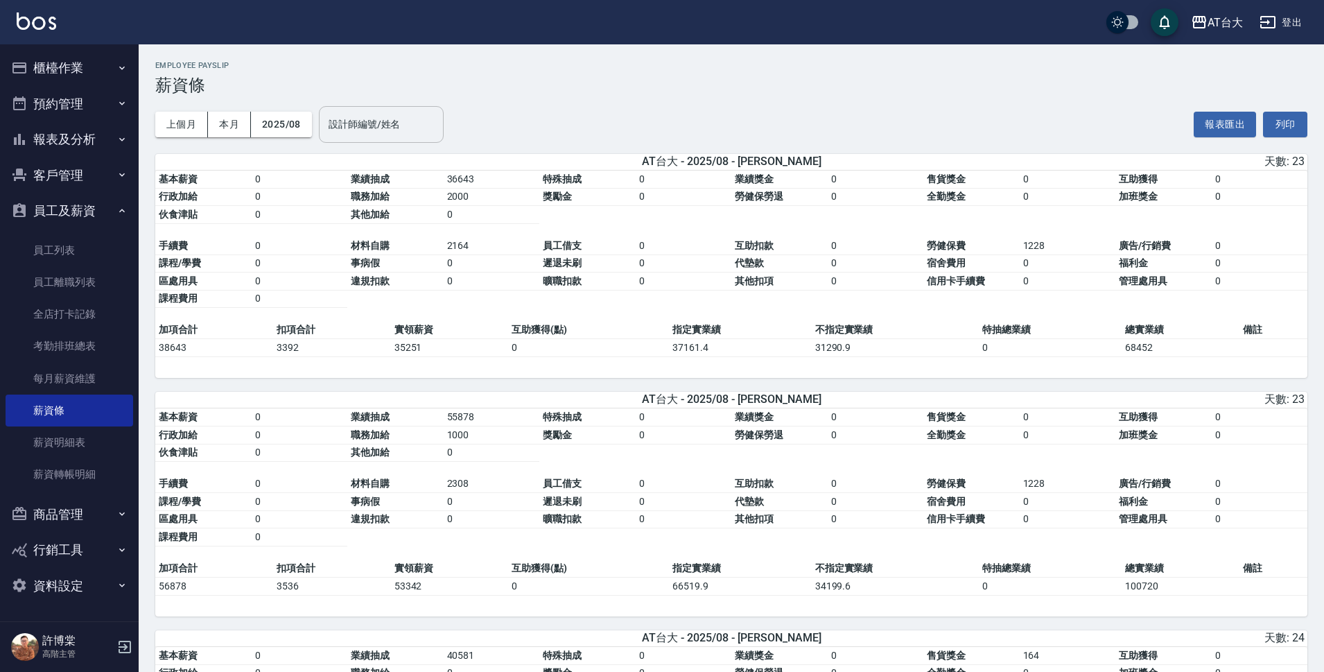
click at [359, 125] on input "設計師編號/姓名" at bounding box center [381, 124] width 112 height 24
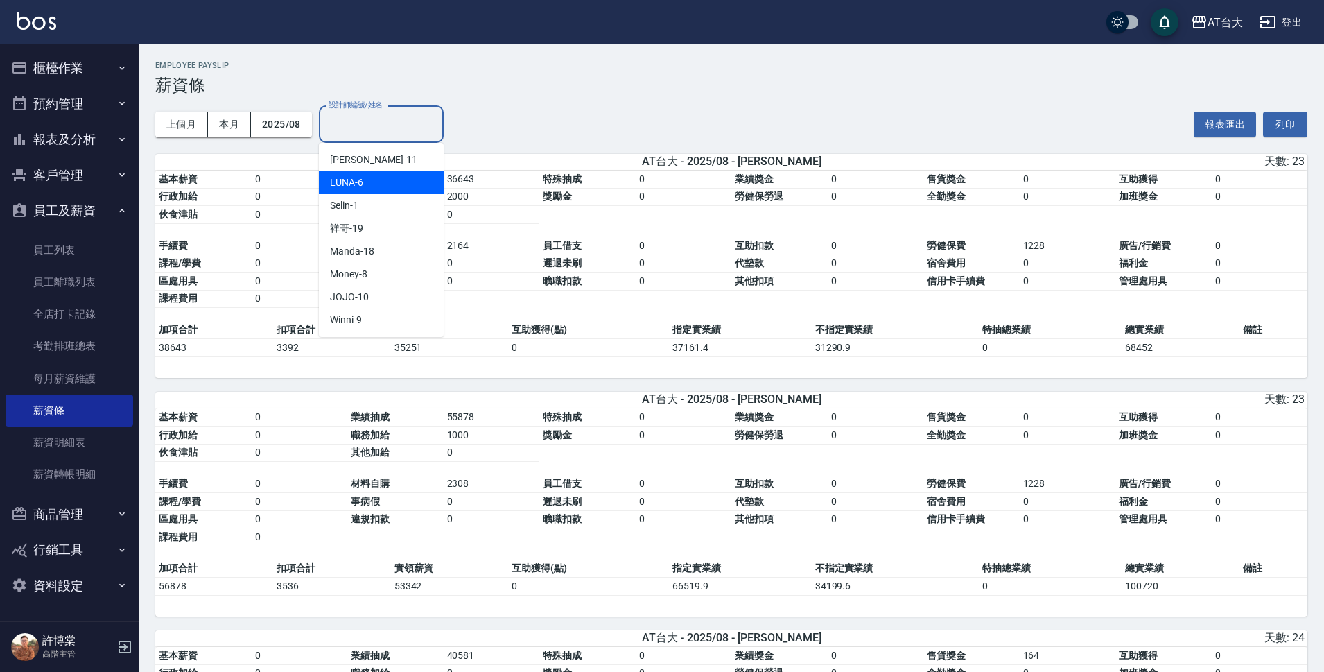
click at [366, 174] on div "LUNA -6" at bounding box center [381, 182] width 125 height 23
type input "LUNA-6"
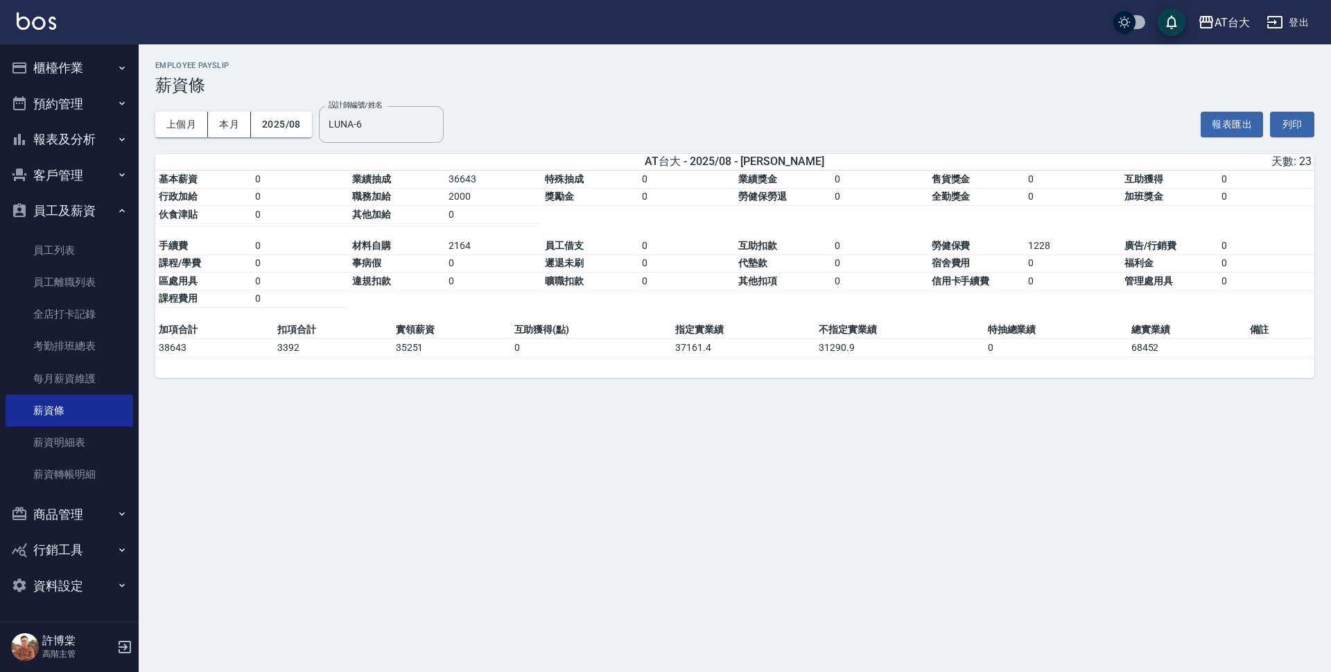
click at [606, 100] on div "上個月 本月 2025/08 設計師編號/姓名 LUNA-6 設計師編號/姓名 報表匯出 列印" at bounding box center [734, 124] width 1159 height 59
click at [430, 125] on icon "Clear" at bounding box center [429, 124] width 8 height 8
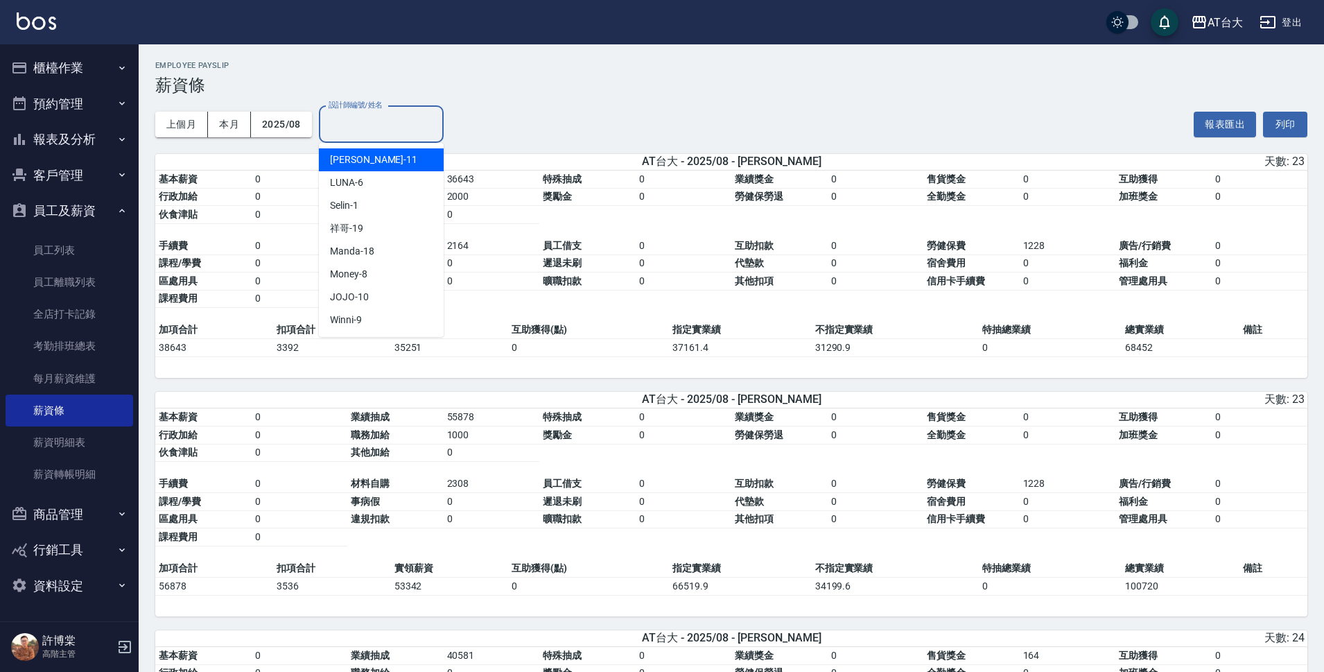
click at [394, 121] on input "設計師編號/姓名" at bounding box center [381, 124] width 112 height 24
click at [370, 160] on div "Yvonne -11" at bounding box center [381, 159] width 125 height 23
type input "Yvonne-11"
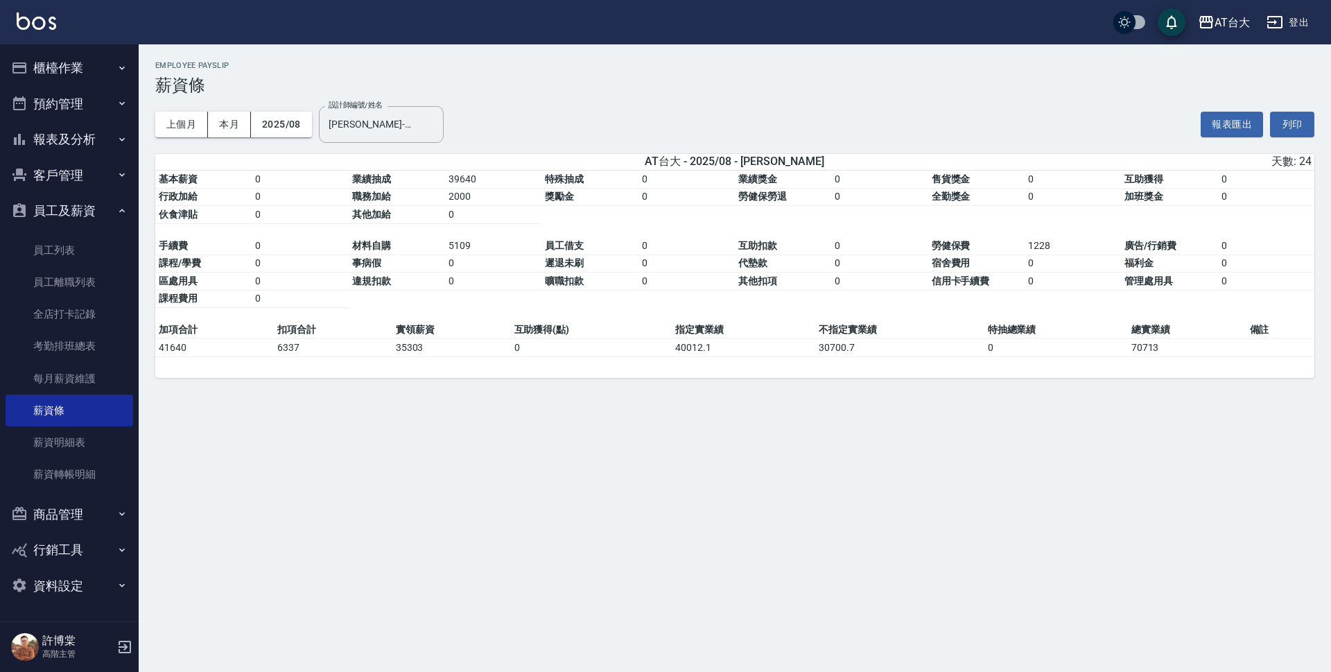
click at [621, 85] on h3 "薪資條" at bounding box center [734, 85] width 1159 height 19
click at [430, 116] on button "Clear" at bounding box center [428, 123] width 19 height 19
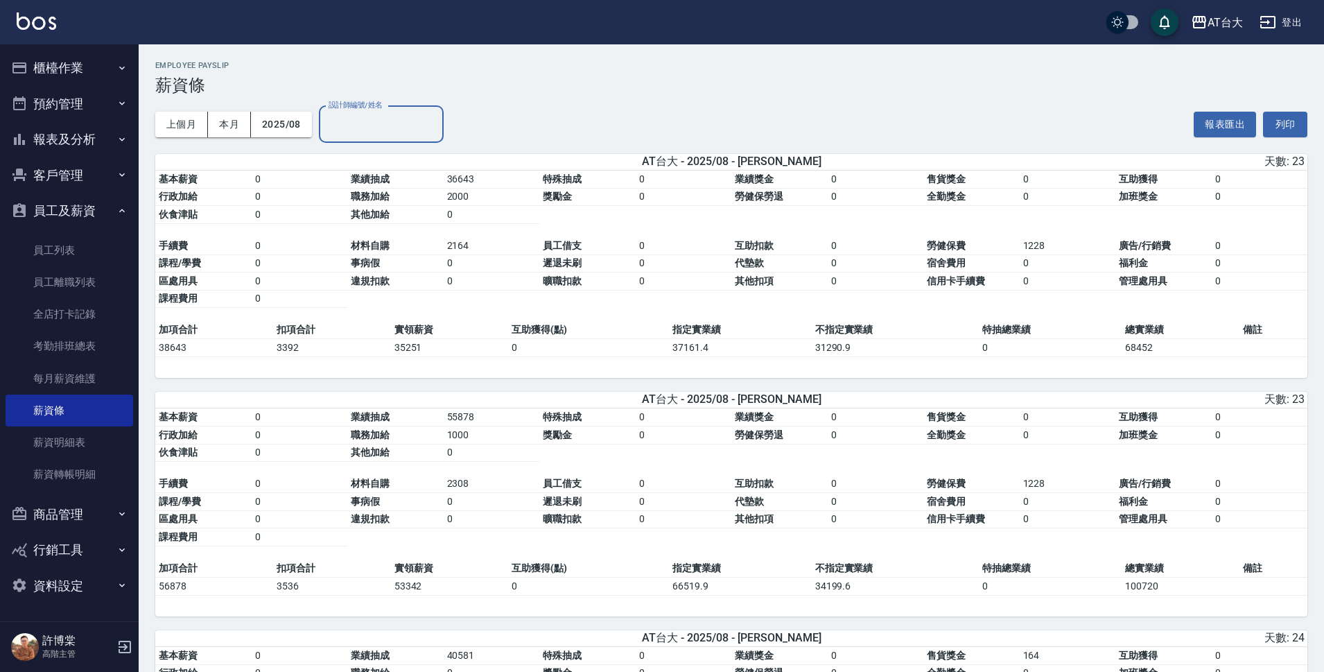
click at [378, 124] on input "設計師編號/姓名" at bounding box center [381, 124] width 112 height 24
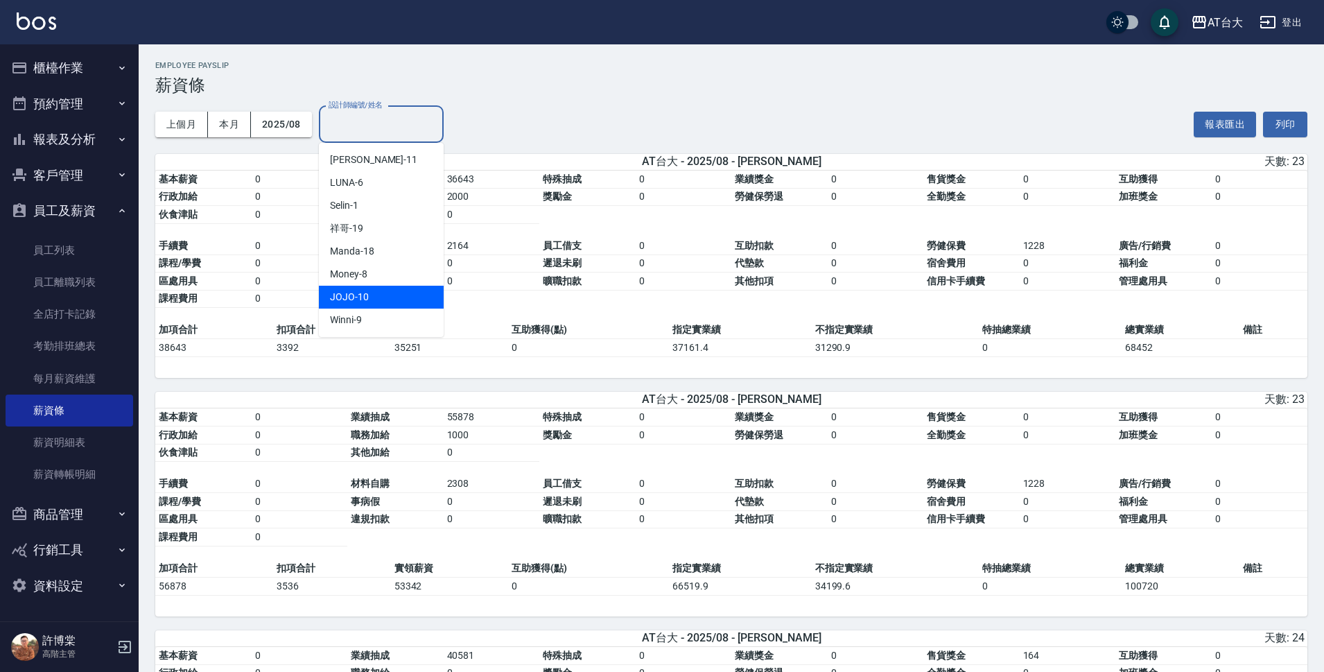
click at [354, 289] on div "JOJO -10" at bounding box center [381, 297] width 125 height 23
type input "JOJO-10"
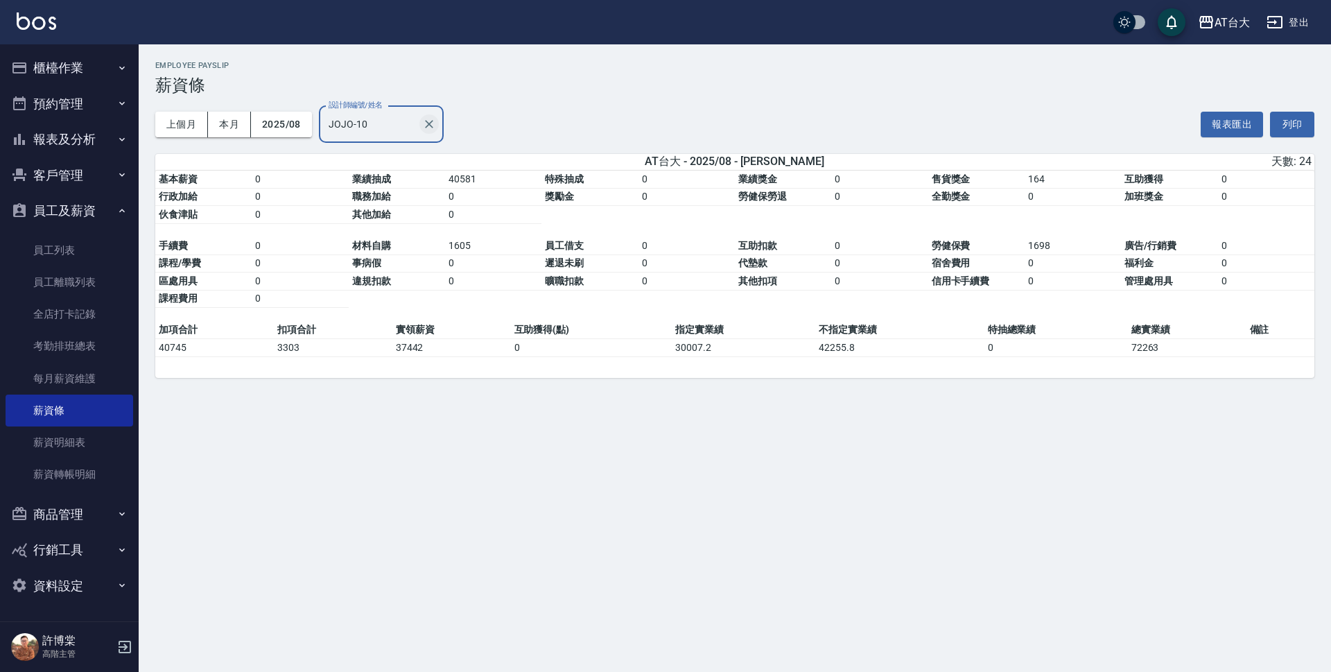
click at [427, 119] on icon "Clear" at bounding box center [429, 124] width 14 height 14
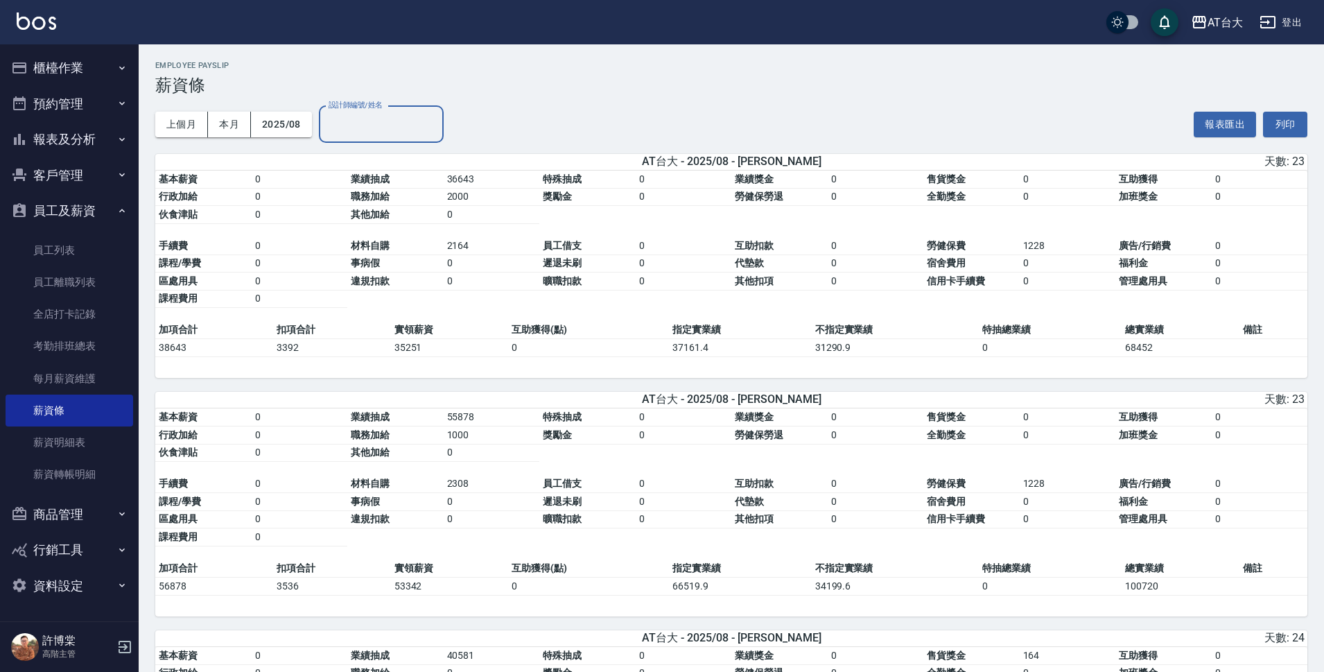
click at [407, 117] on input "設計師編號/姓名" at bounding box center [381, 124] width 112 height 24
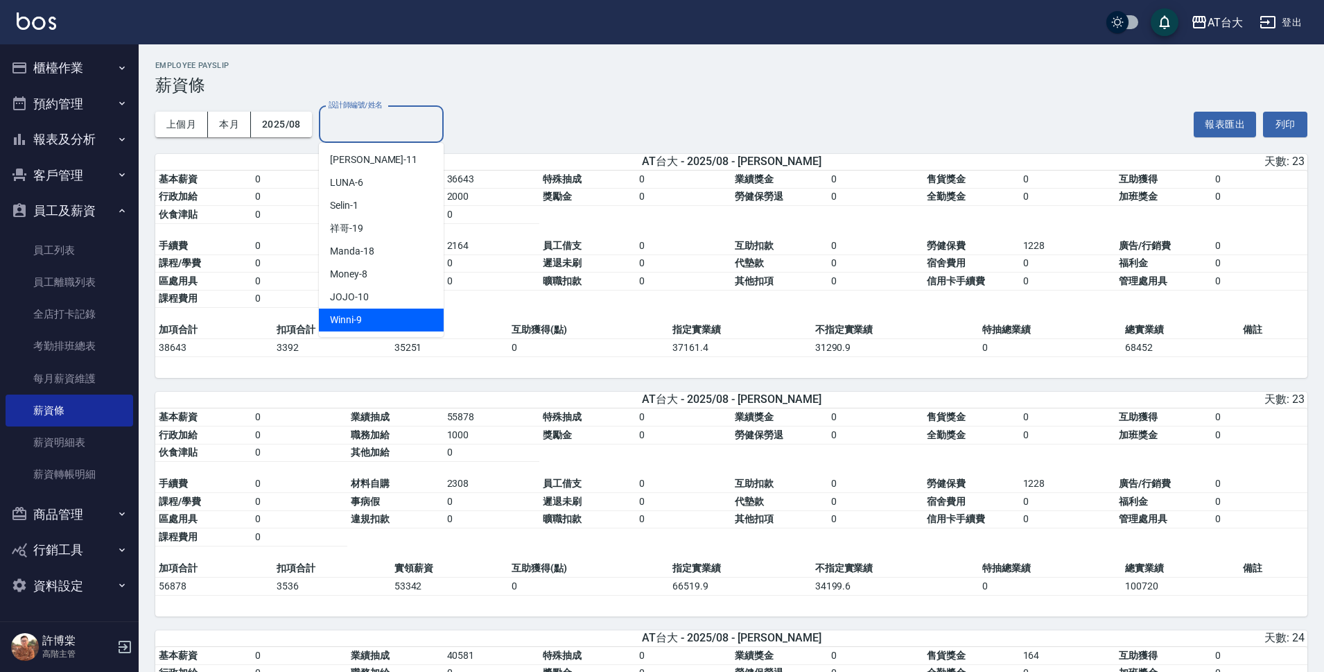
click at [394, 310] on div "Winni -9" at bounding box center [381, 319] width 125 height 23
type input "Winni-9"
